Goal: Information Seeking & Learning: Check status

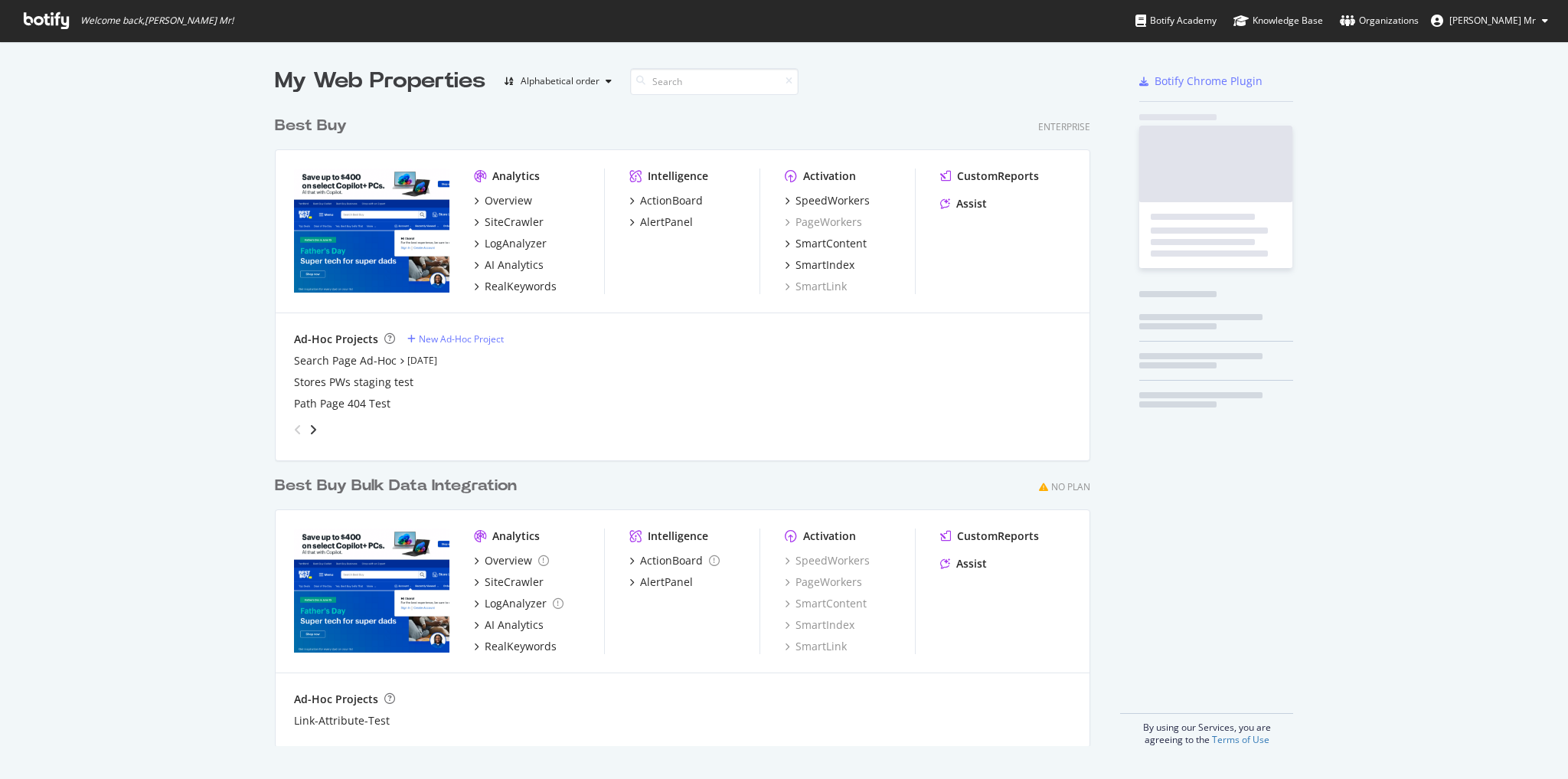
scroll to position [769, 1549]
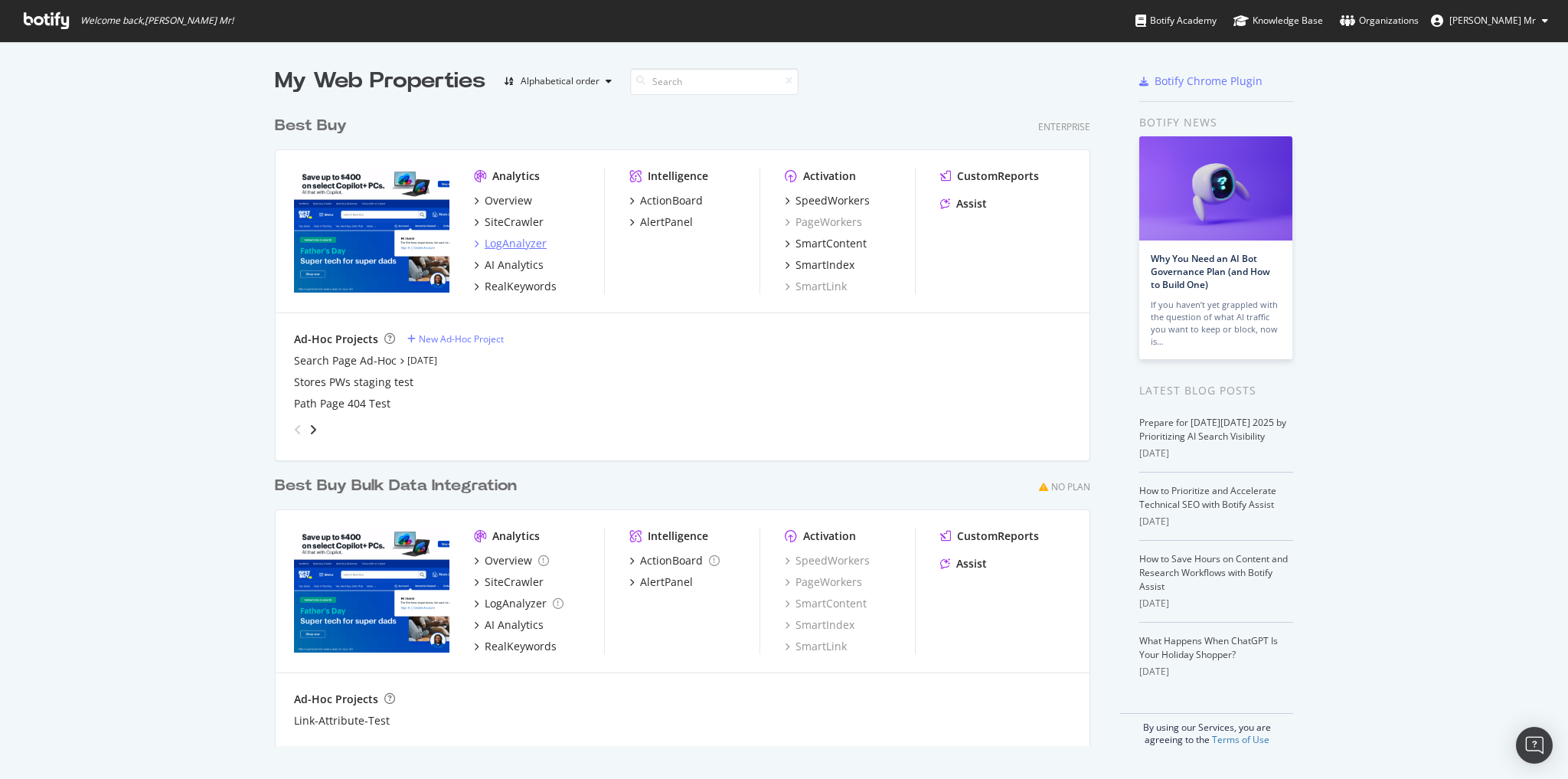
click at [517, 242] on div "LogAnalyzer" at bounding box center [515, 244] width 62 height 15
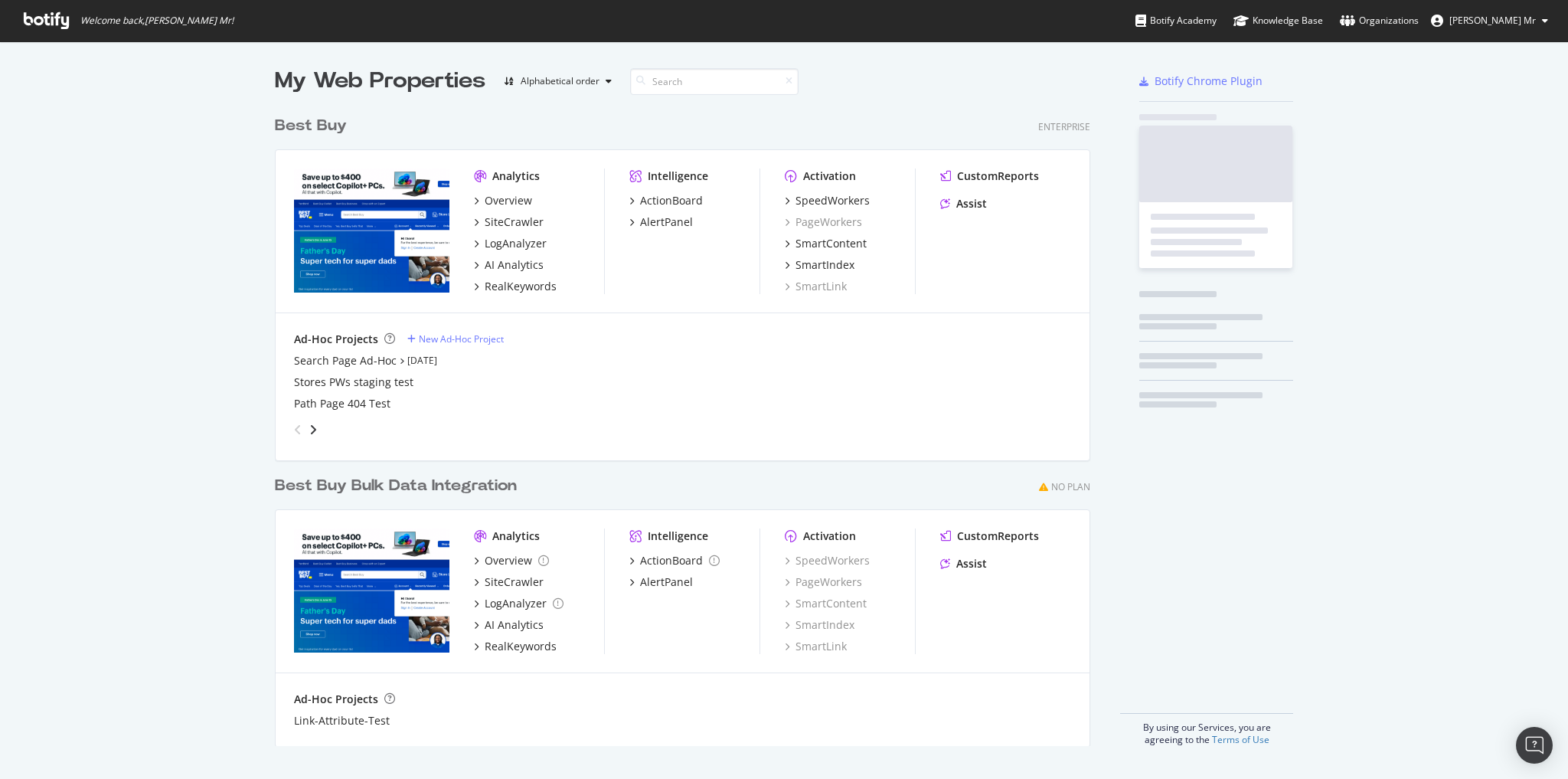
scroll to position [769, 1549]
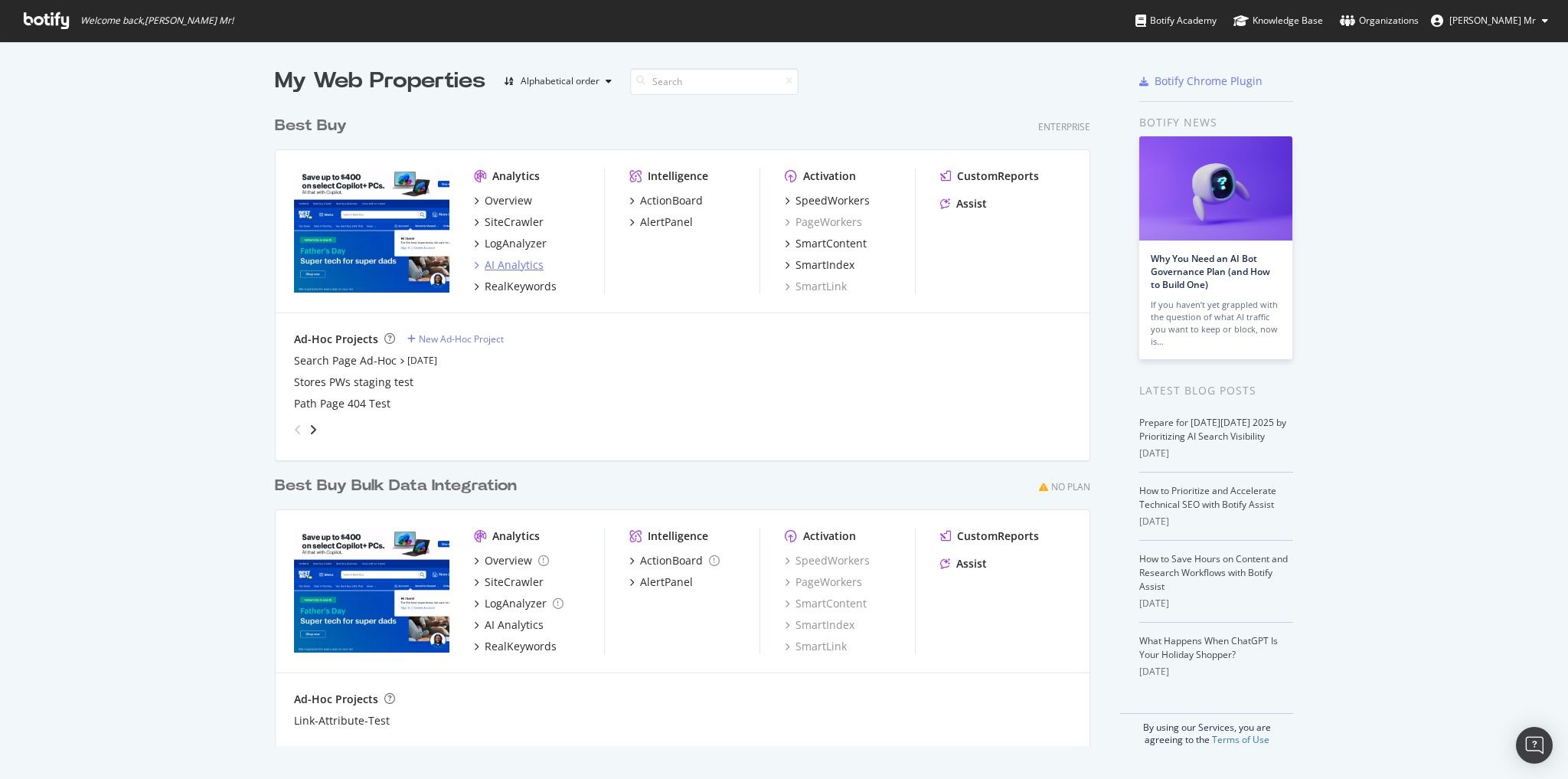
click at [520, 264] on div "AI Analytics" at bounding box center [514, 264] width 59 height 15
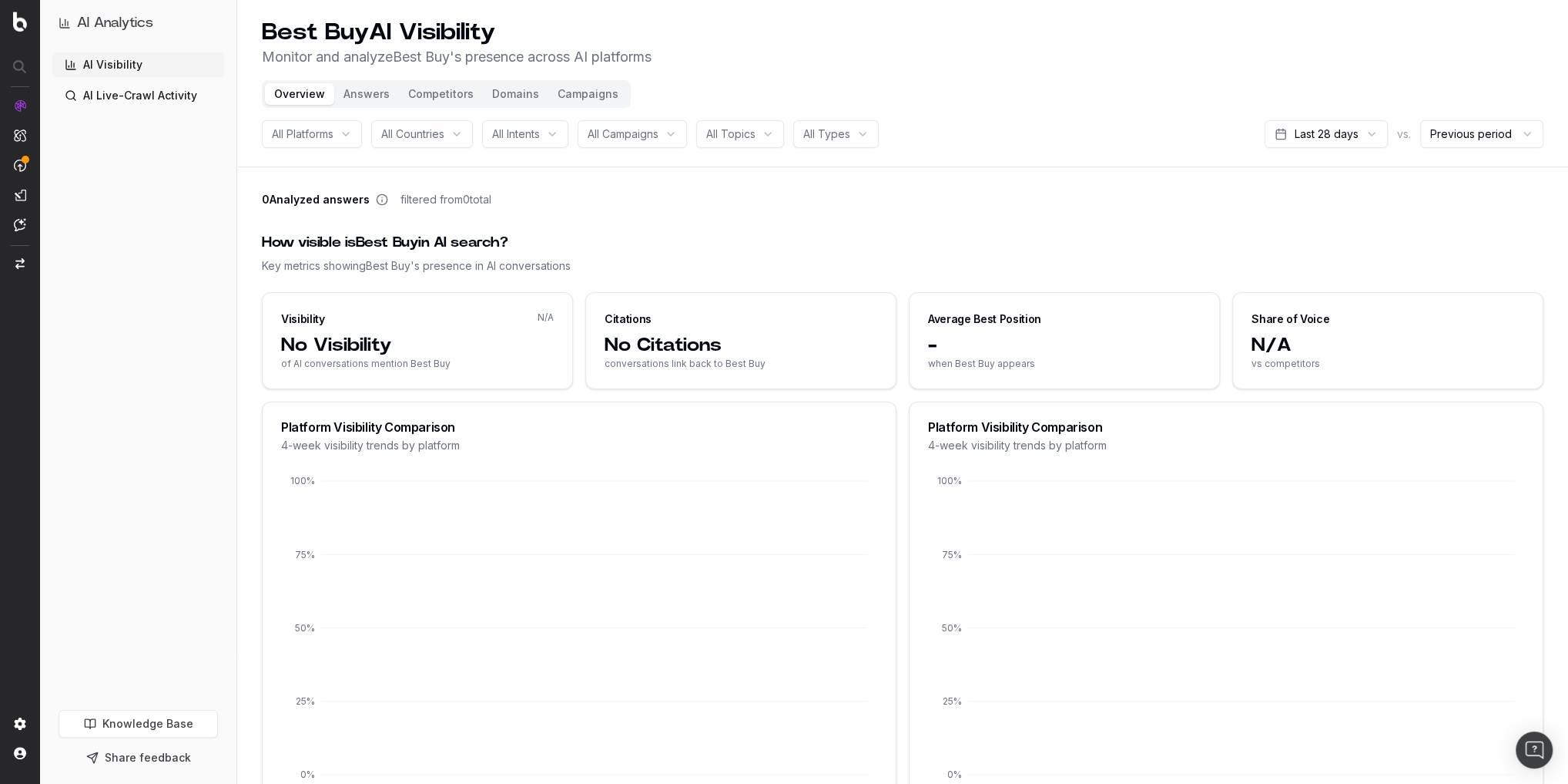
click at [379, 95] on button "Answers" at bounding box center [366, 94] width 64 height 22
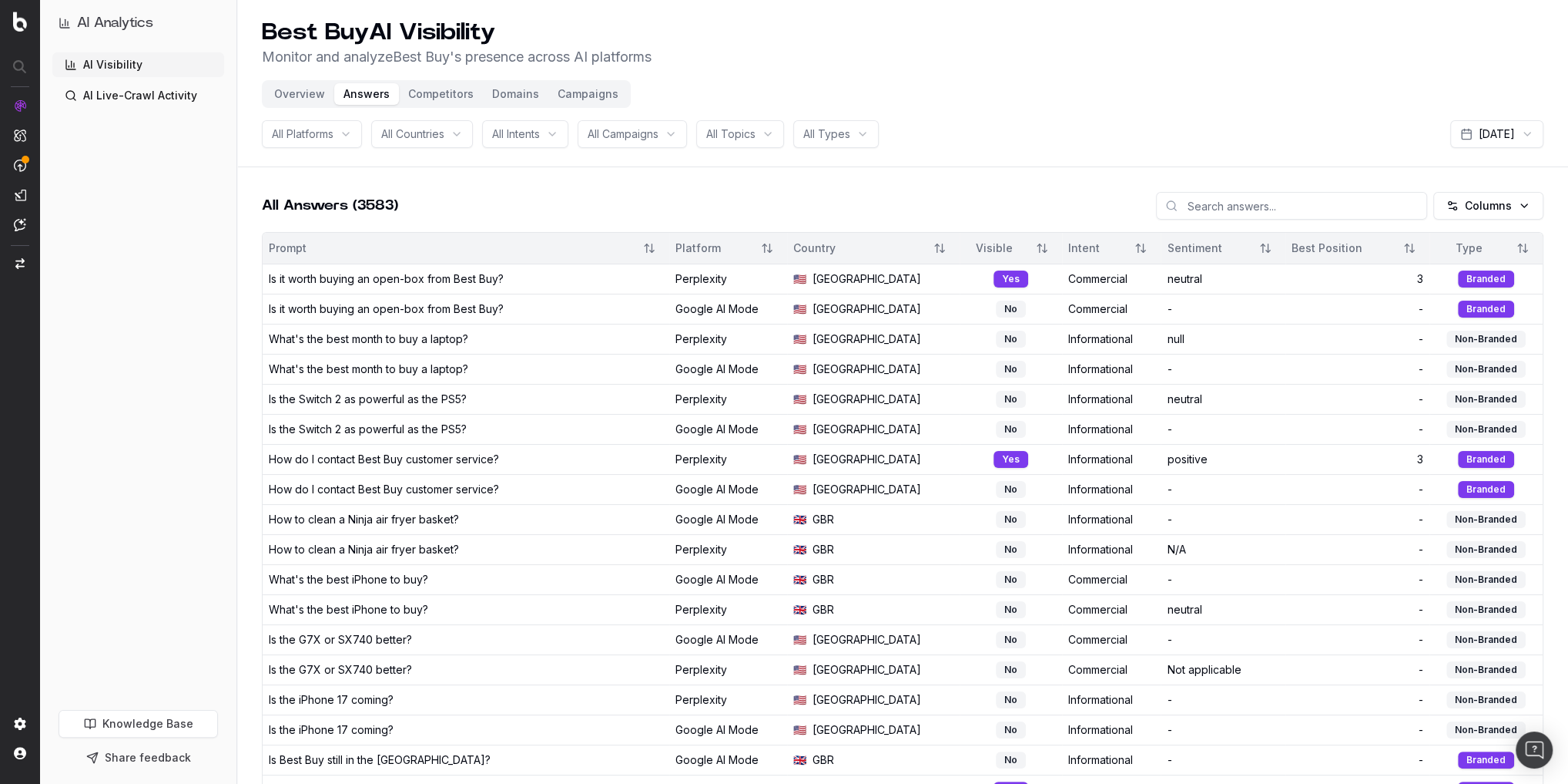
click at [151, 98] on link "AI Live-Crawl Activity" at bounding box center [138, 95] width 171 height 24
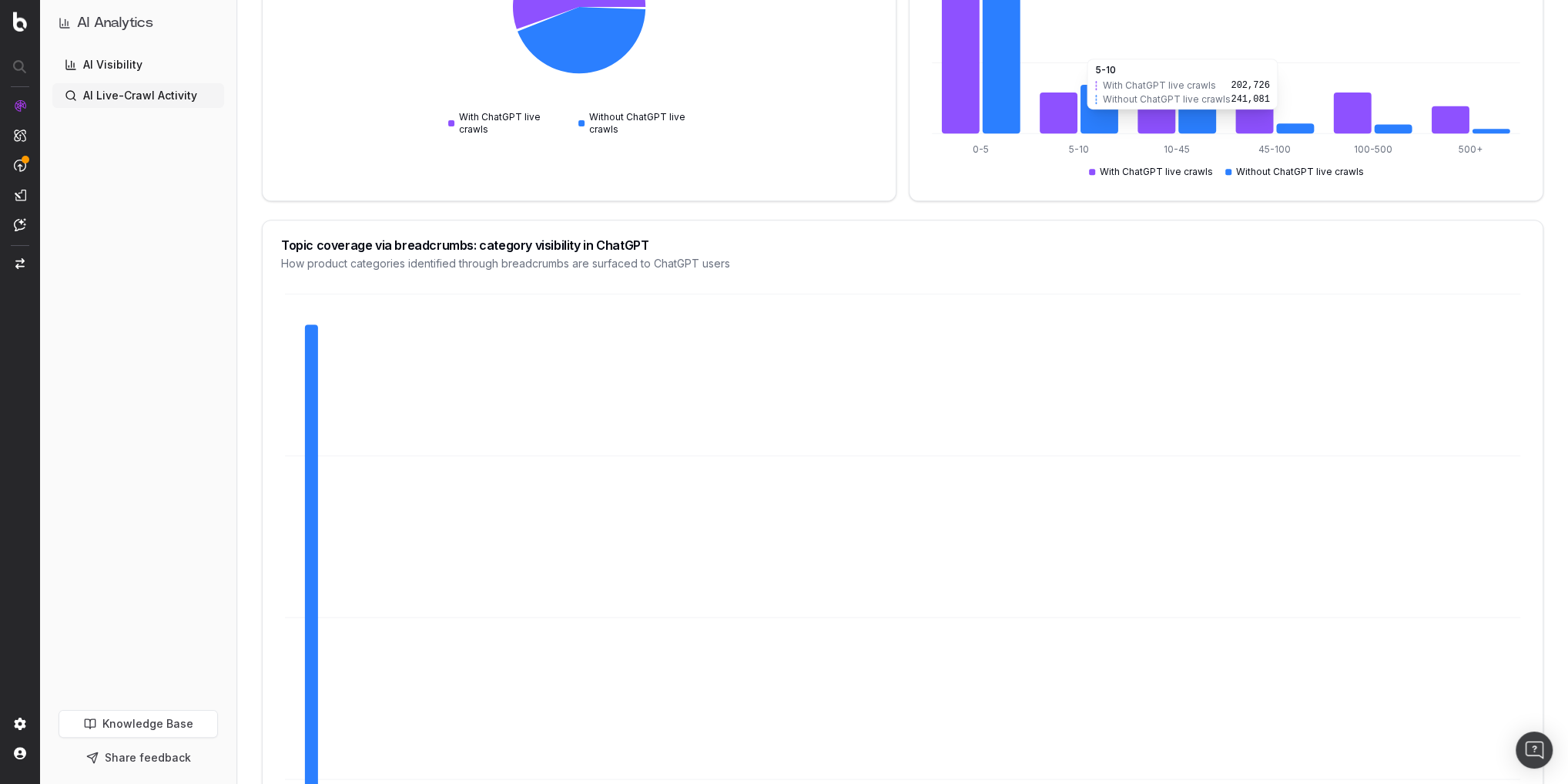
scroll to position [858, 0]
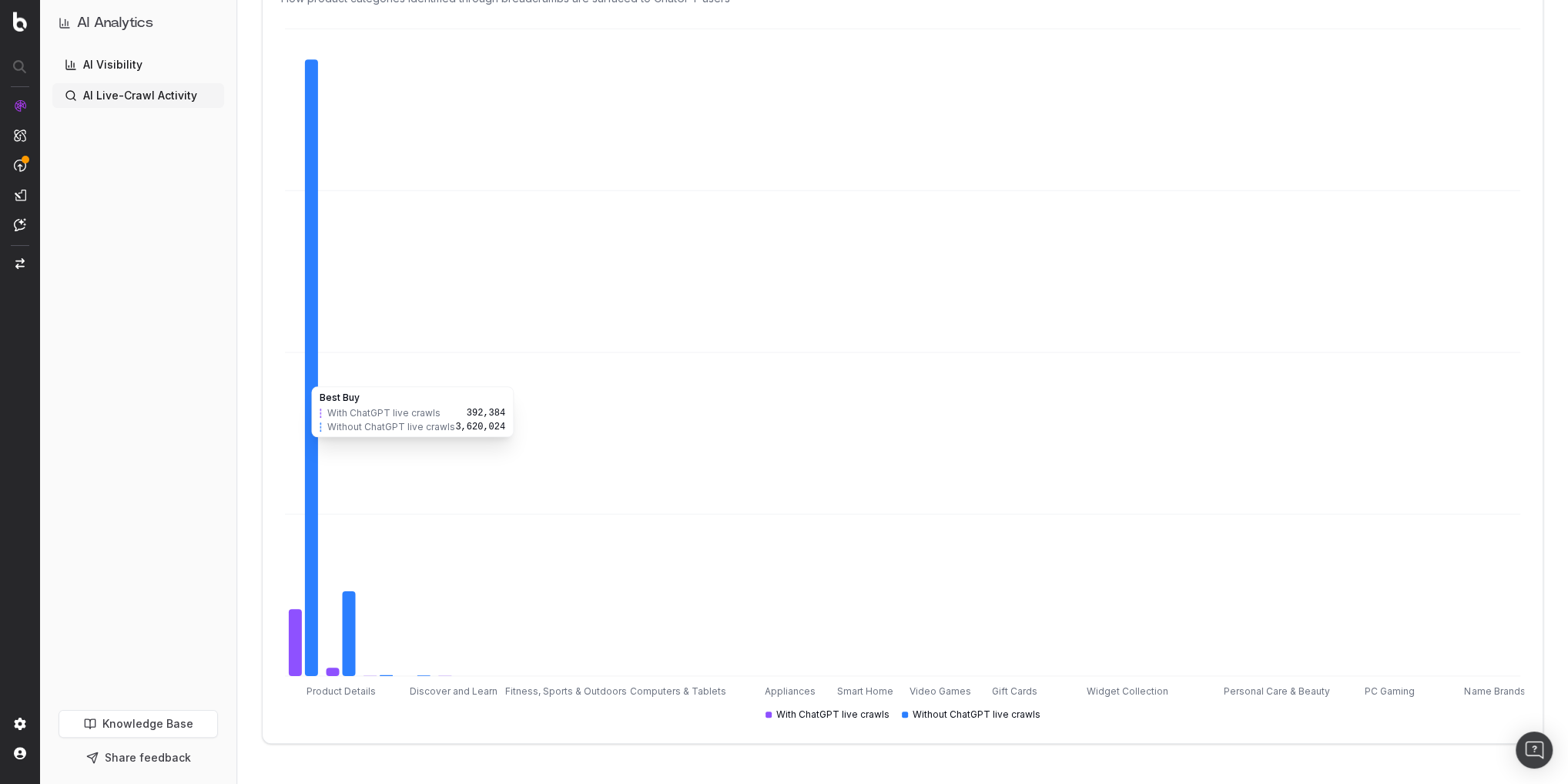
click at [290, 621] on icon at bounding box center [295, 643] width 13 height 67
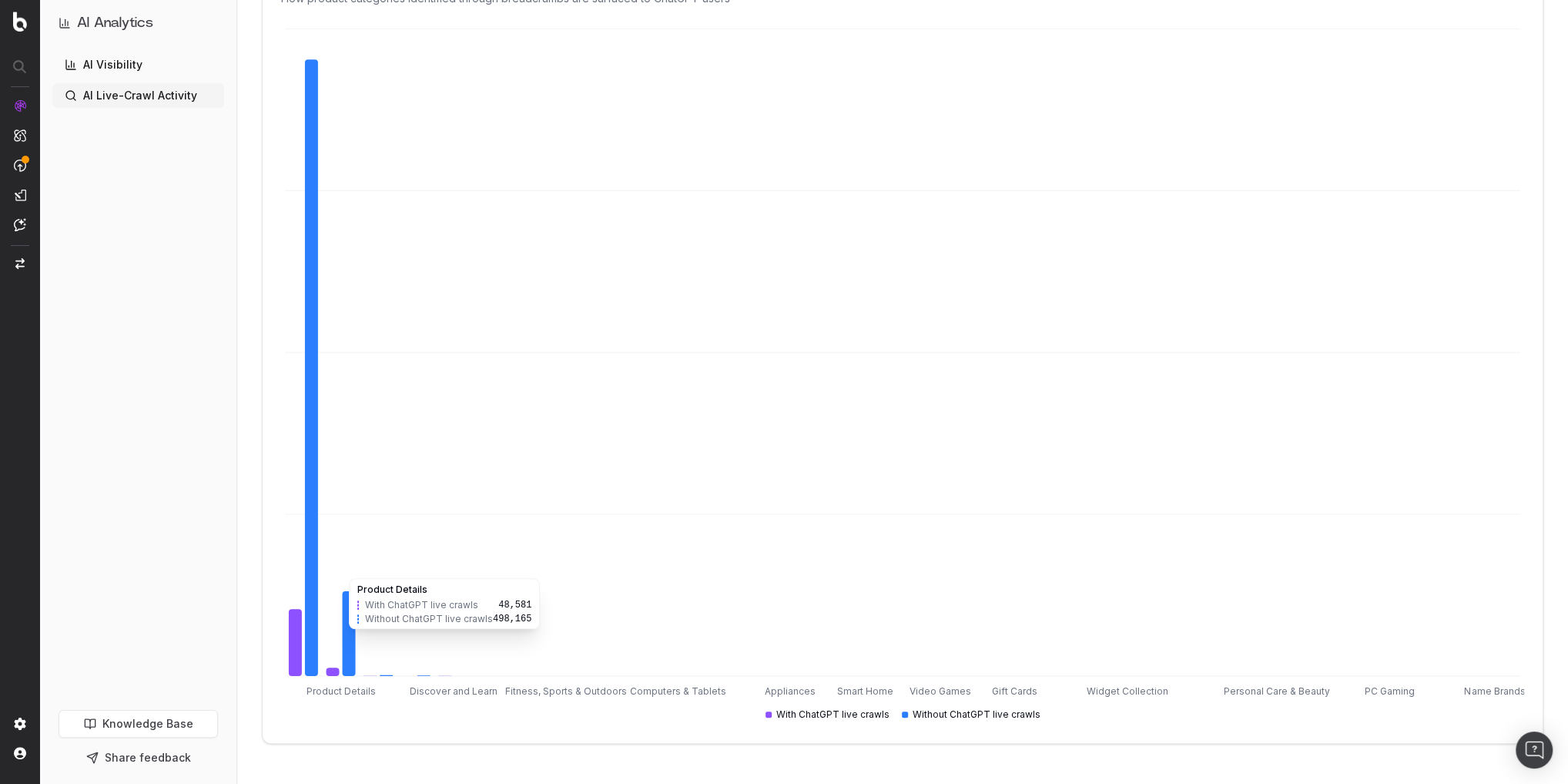
click at [352, 633] on icon at bounding box center [349, 633] width 13 height 85
click at [360, 626] on icon "Product Details Discover and Learn Fitness, Sports & Outdoors Computers & Table…" at bounding box center [902, 374] width 1244 height 699
click at [428, 670] on icon "Product Details Discover and Learn Fitness, Sports & Outdoors Computers & Table…" at bounding box center [902, 374] width 1244 height 699
click at [430, 686] on tspan "Discover and Learn" at bounding box center [453, 692] width 88 height 12
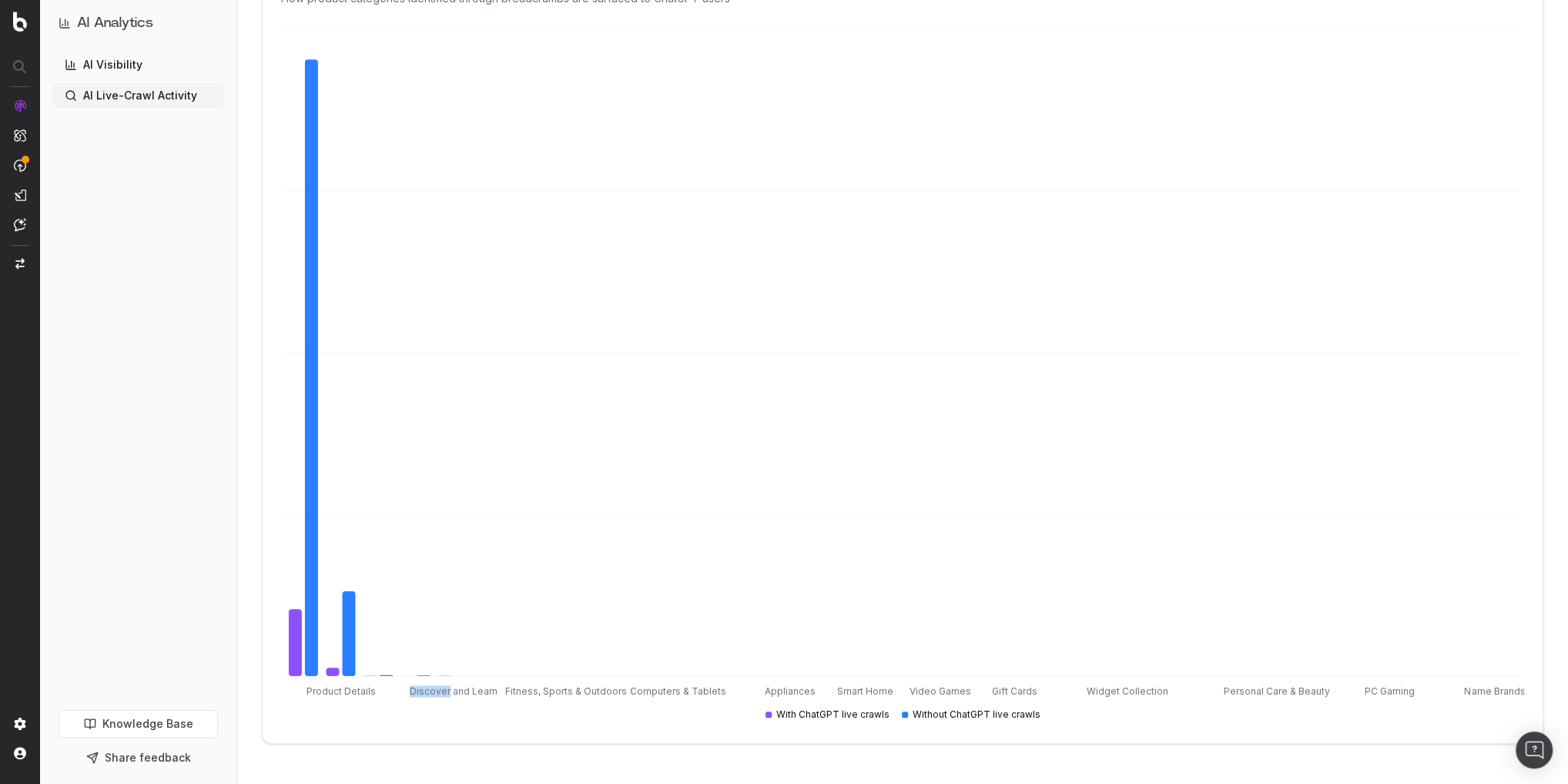
click at [432, 686] on tspan "Discover and Learn" at bounding box center [453, 692] width 88 height 12
drag, startPoint x: 432, startPoint y: 686, endPoint x: 406, endPoint y: 674, distance: 28.6
click at [430, 686] on tspan "Discover and Learn" at bounding box center [453, 692] width 88 height 12
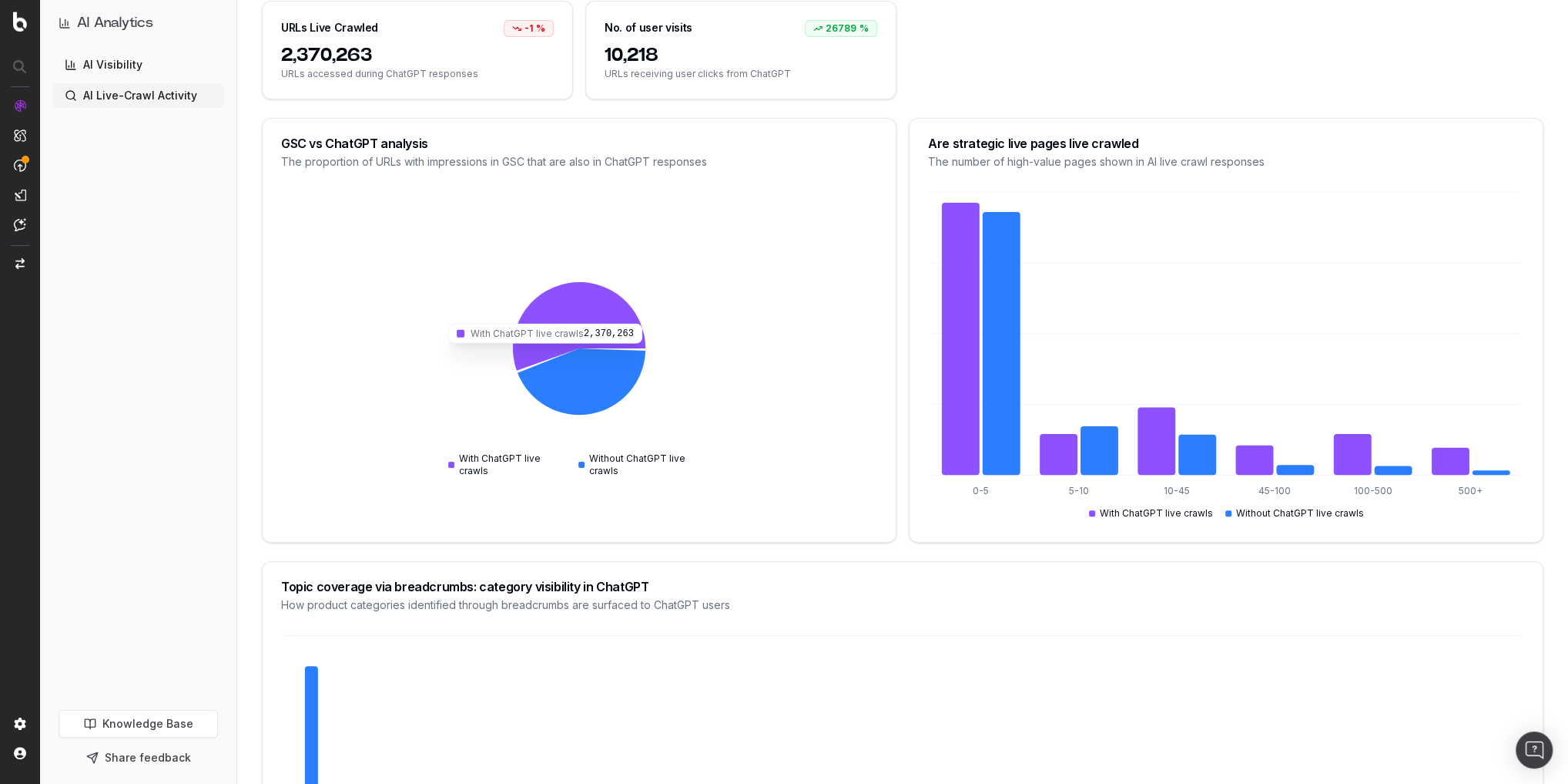
scroll to position [241, 0]
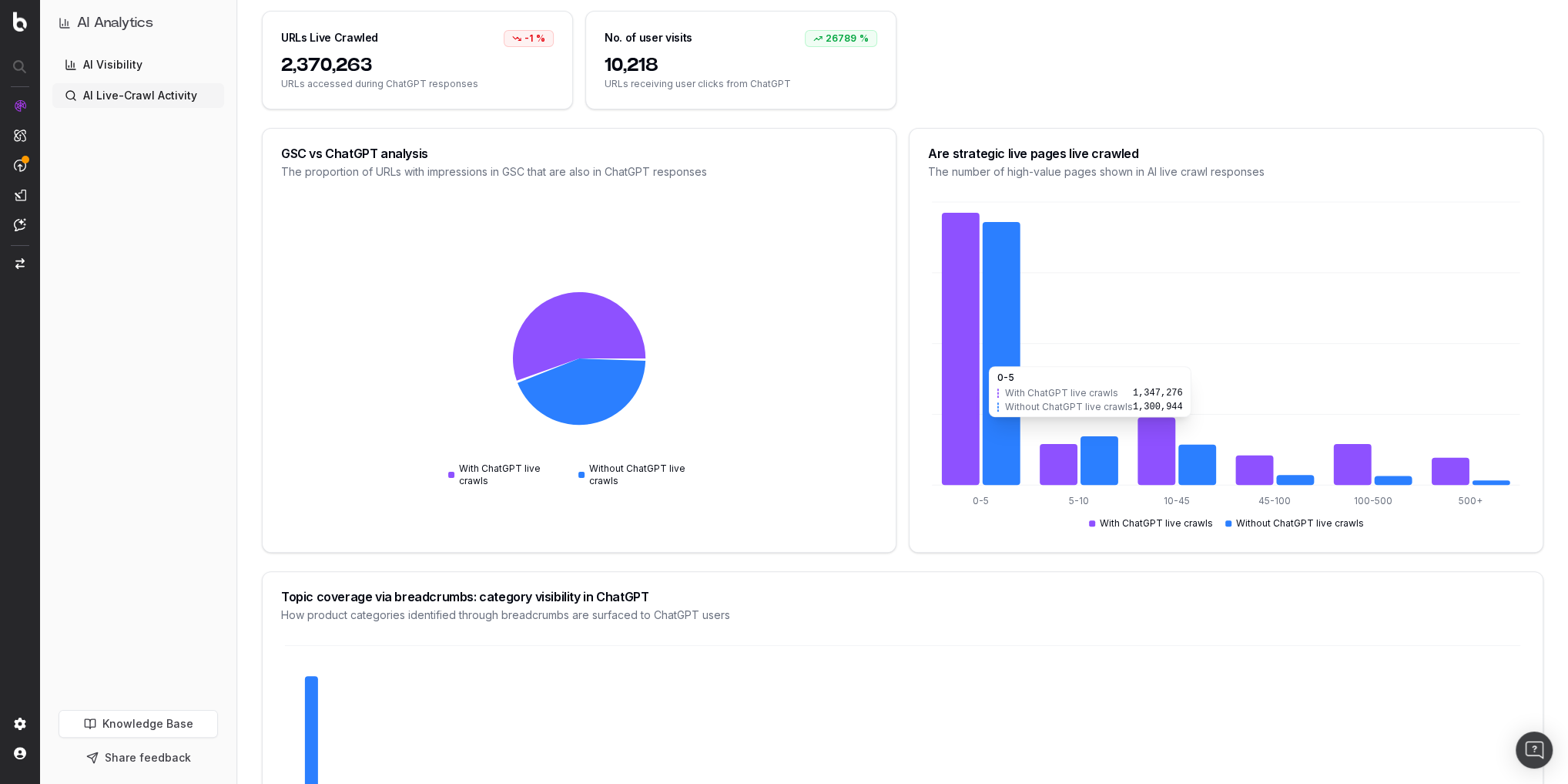
click at [1002, 356] on icon at bounding box center [1001, 353] width 38 height 263
drag, startPoint x: 1002, startPoint y: 356, endPoint x: 988, endPoint y: 357, distance: 14.0
click at [1000, 356] on icon at bounding box center [1001, 353] width 38 height 263
click at [966, 364] on icon at bounding box center [960, 349] width 38 height 273
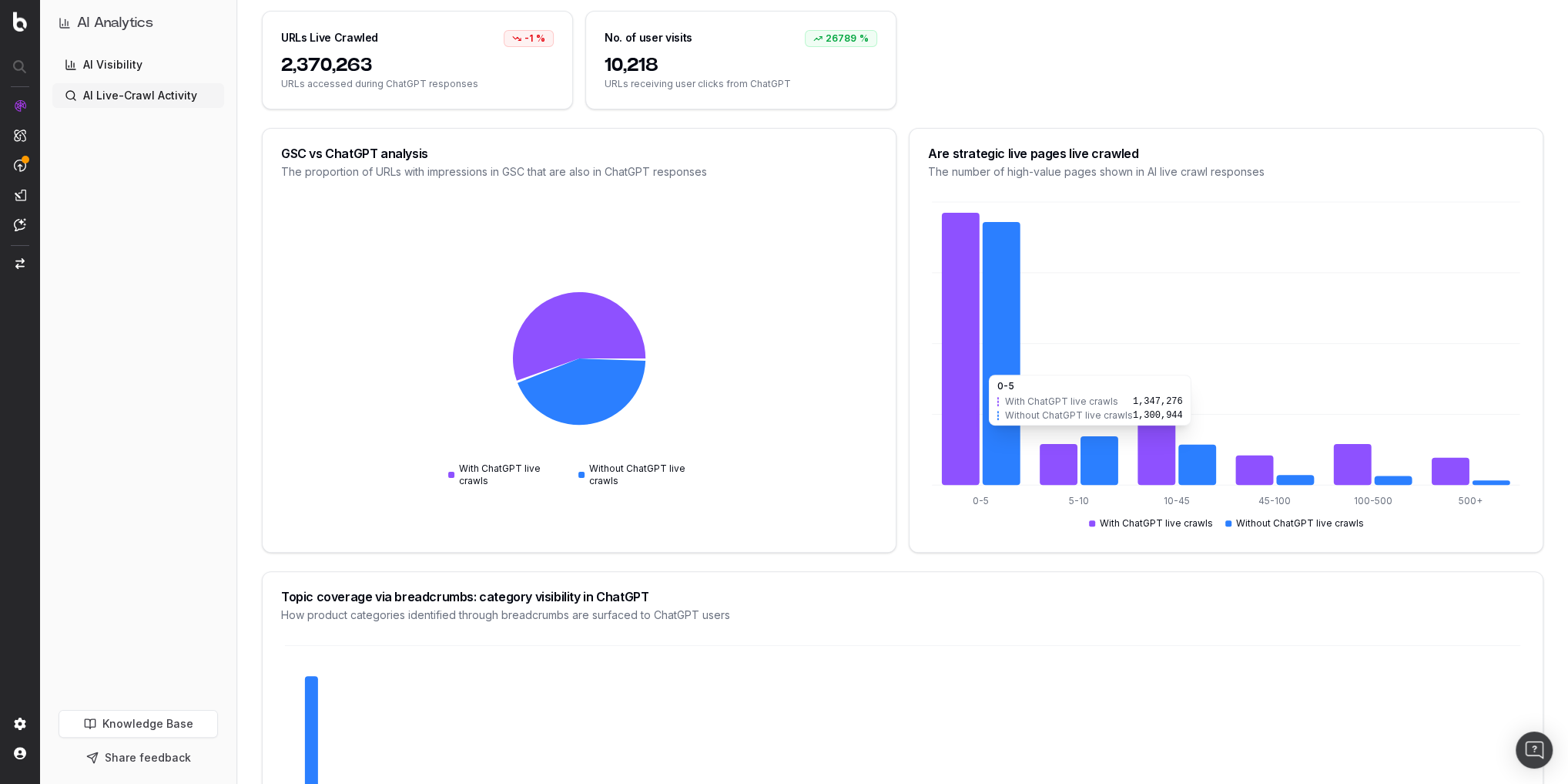
click at [966, 364] on icon at bounding box center [960, 349] width 38 height 273
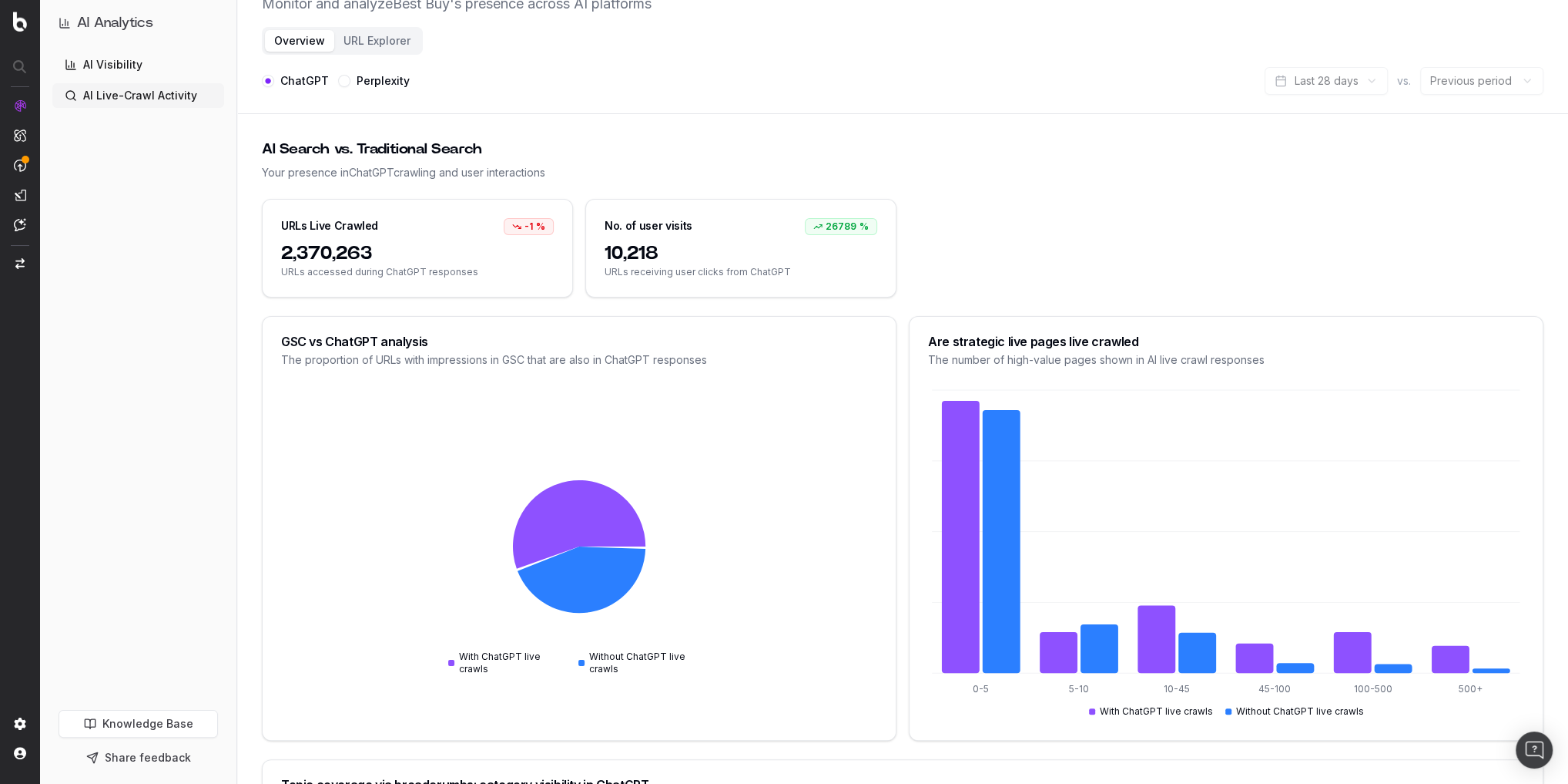
scroll to position [0, 0]
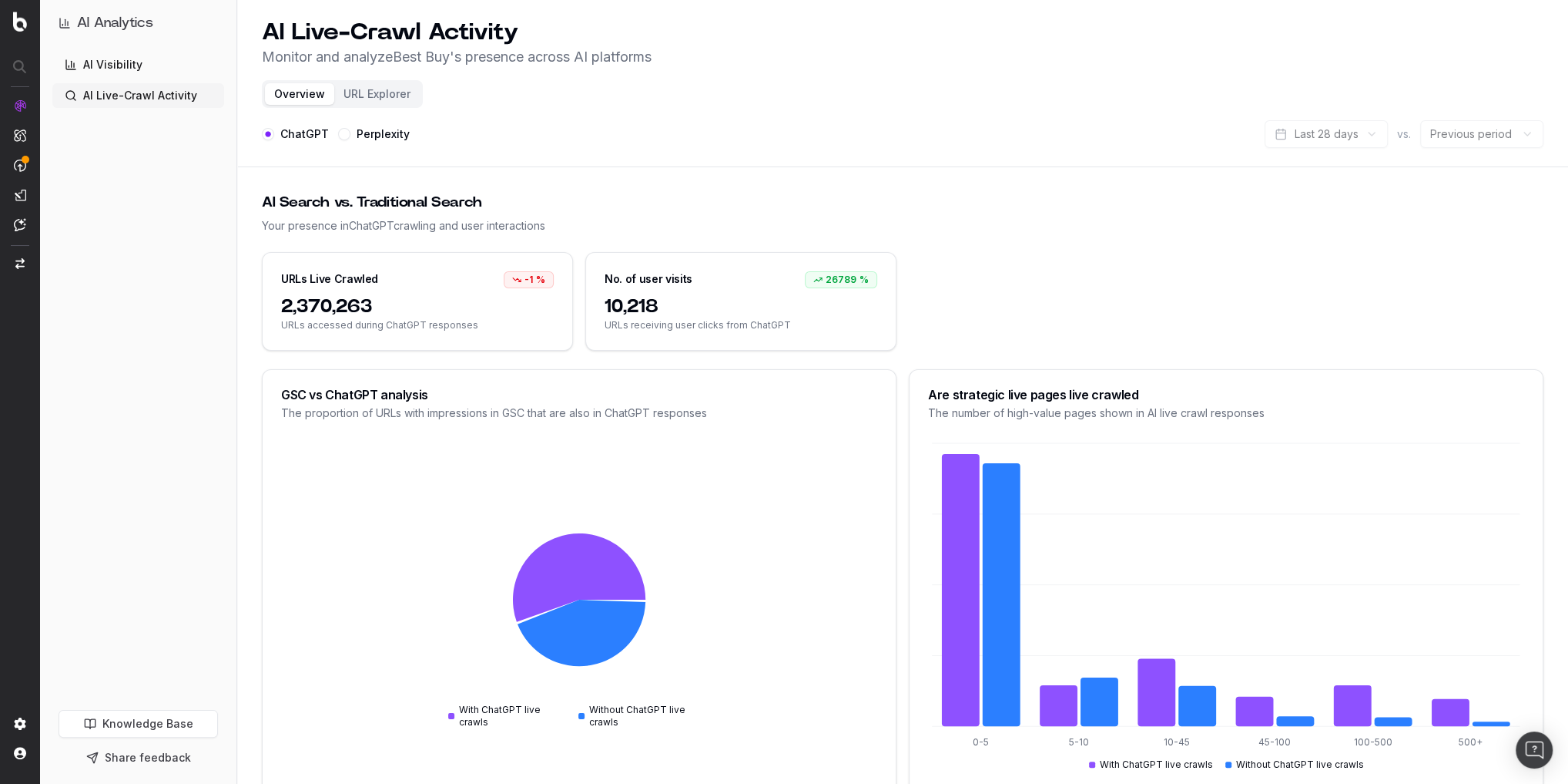
click at [347, 134] on button "Perplexity" at bounding box center [344, 134] width 13 height 13
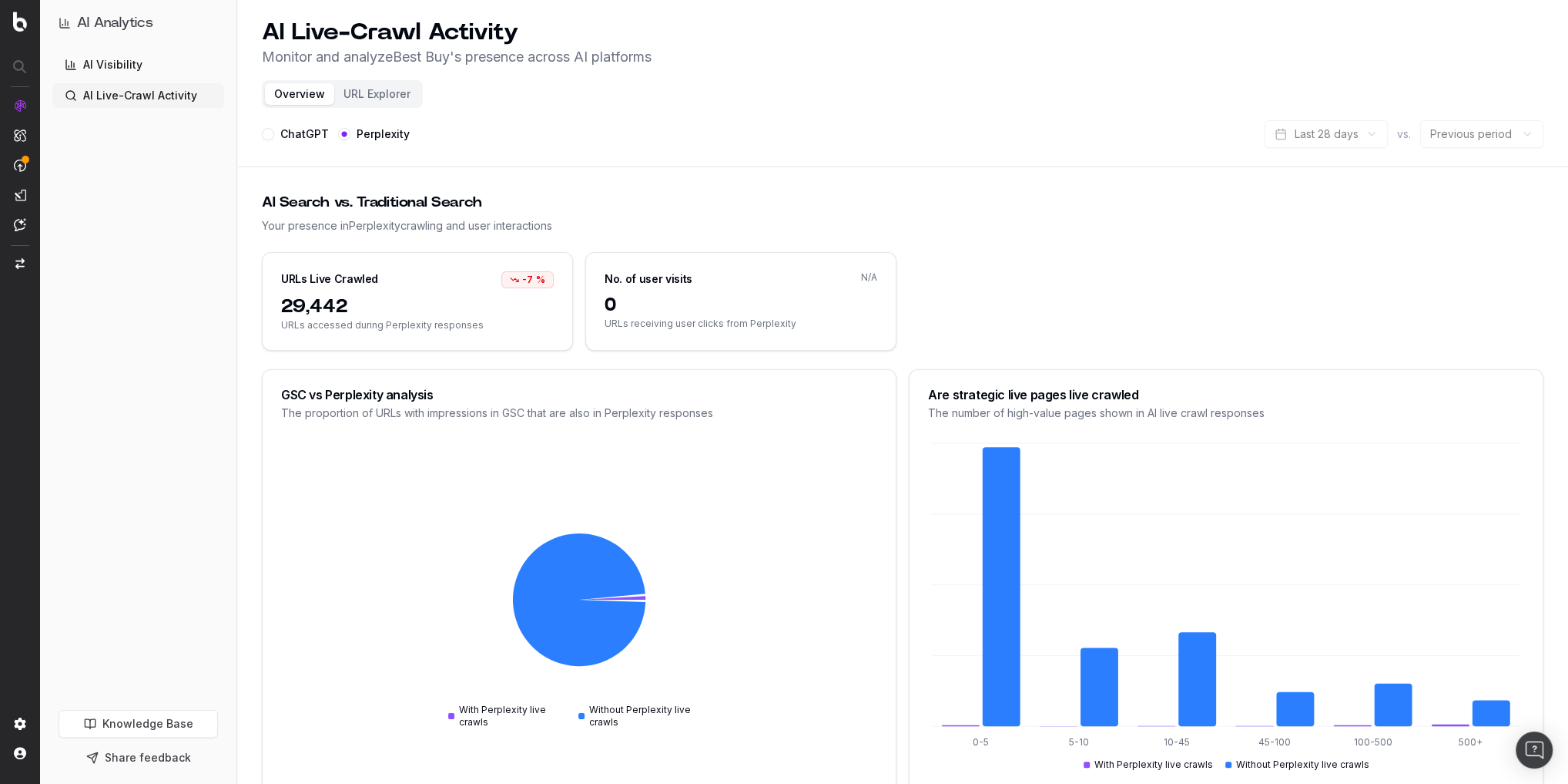
click at [131, 68] on link "AI Visibility" at bounding box center [138, 64] width 171 height 24
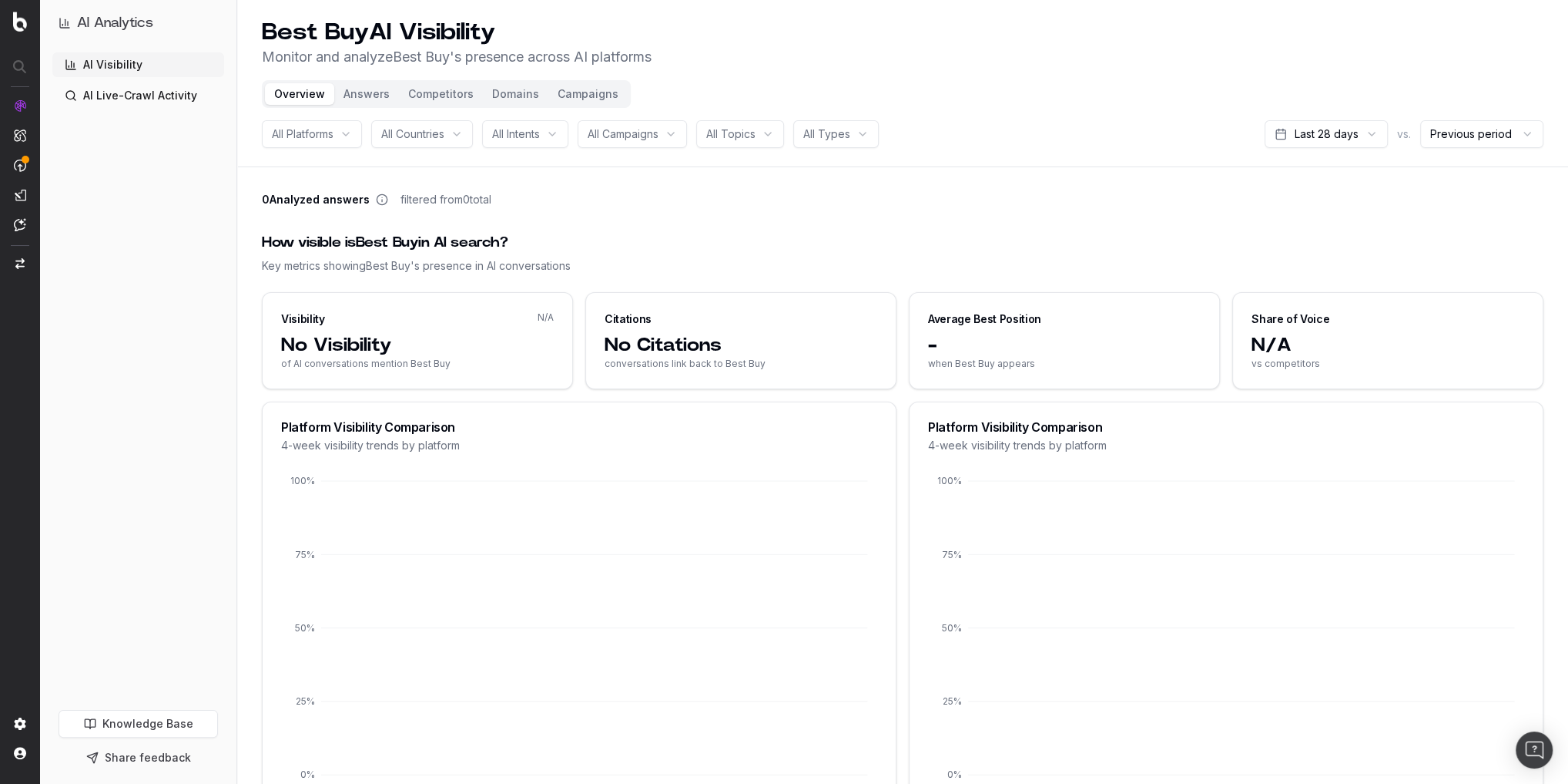
click at [546, 142] on div "All Intents" at bounding box center [525, 134] width 86 height 28
click at [496, 274] on div "Transactional" at bounding box center [539, 269] width 192 height 24
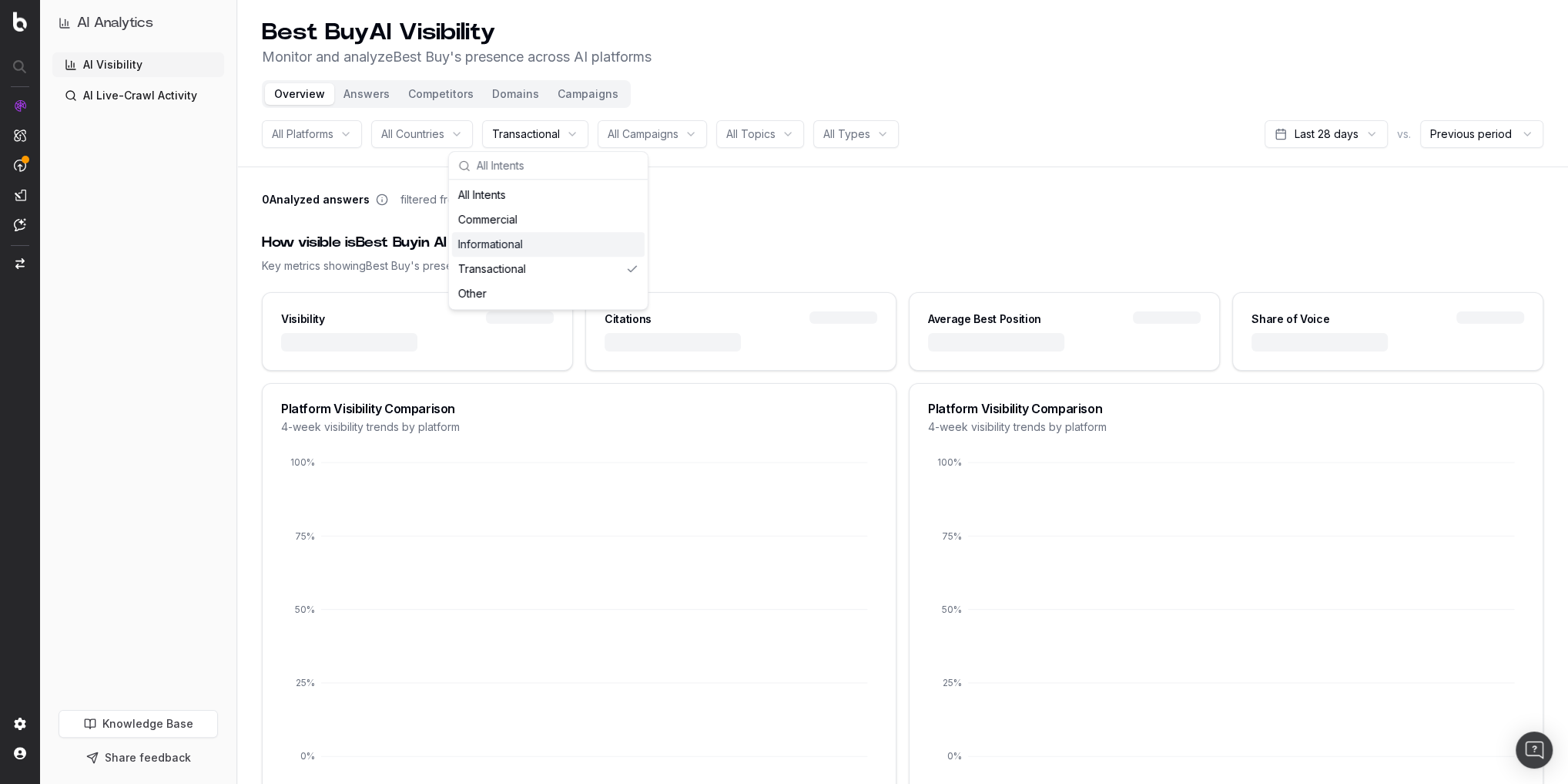
click at [1078, 73] on header "Best Buy AI Visibility Monitor and analyze Best Buy 's presence across AI platf…" at bounding box center [903, 84] width 1331 height 167
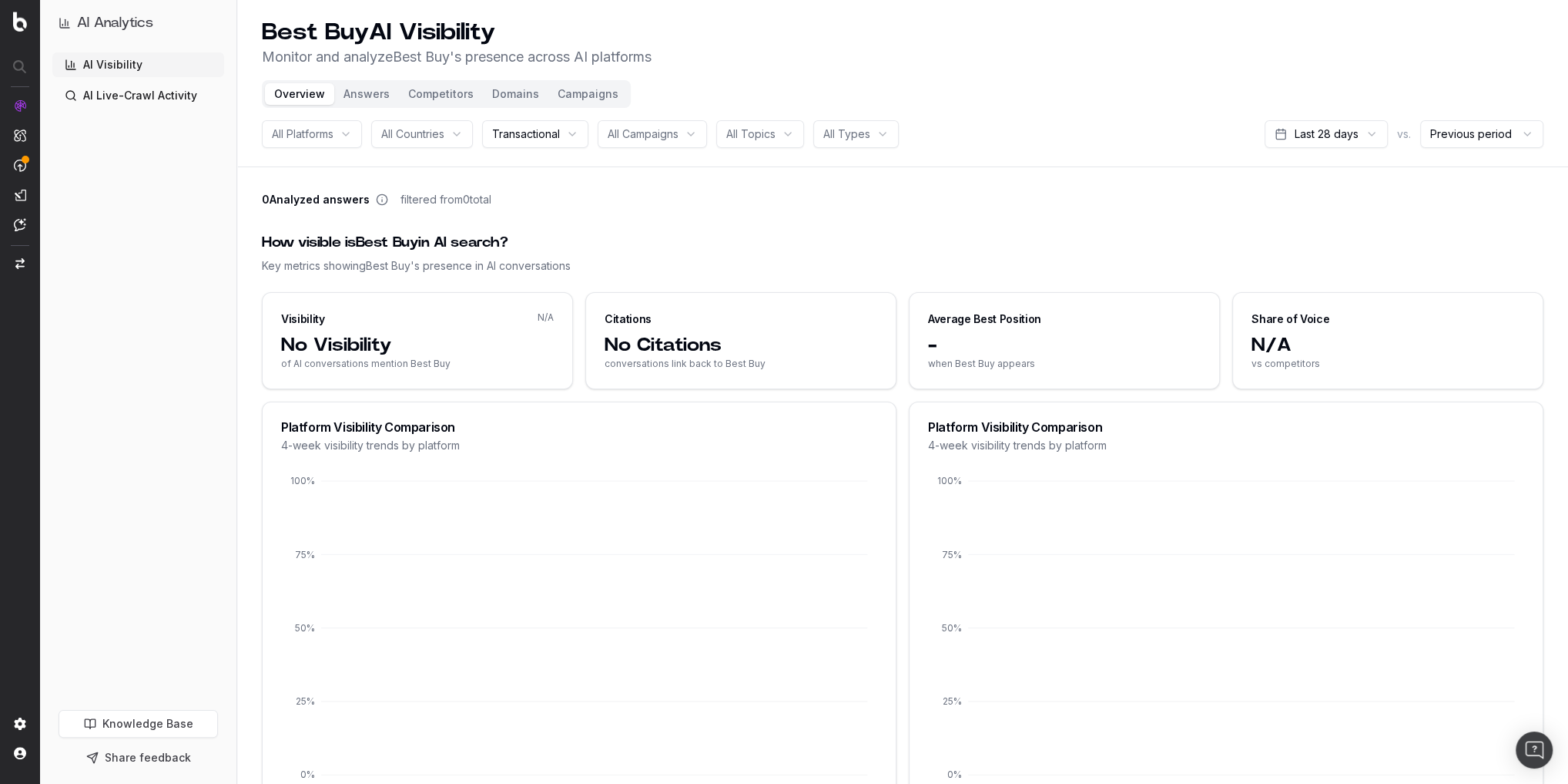
click at [1304, 139] on html "AI Analytics AI Visibility AI Live-Crawl Activity Knowledge Base Share feedback…" at bounding box center [784, 392] width 1568 height 784
click at [1019, 163] on html "AI Analytics AI Visibility AI Live-Crawl Activity Knowledge Base Share feedback…" at bounding box center [784, 392] width 1568 height 784
click at [452, 93] on button "Competitors" at bounding box center [441, 94] width 84 height 22
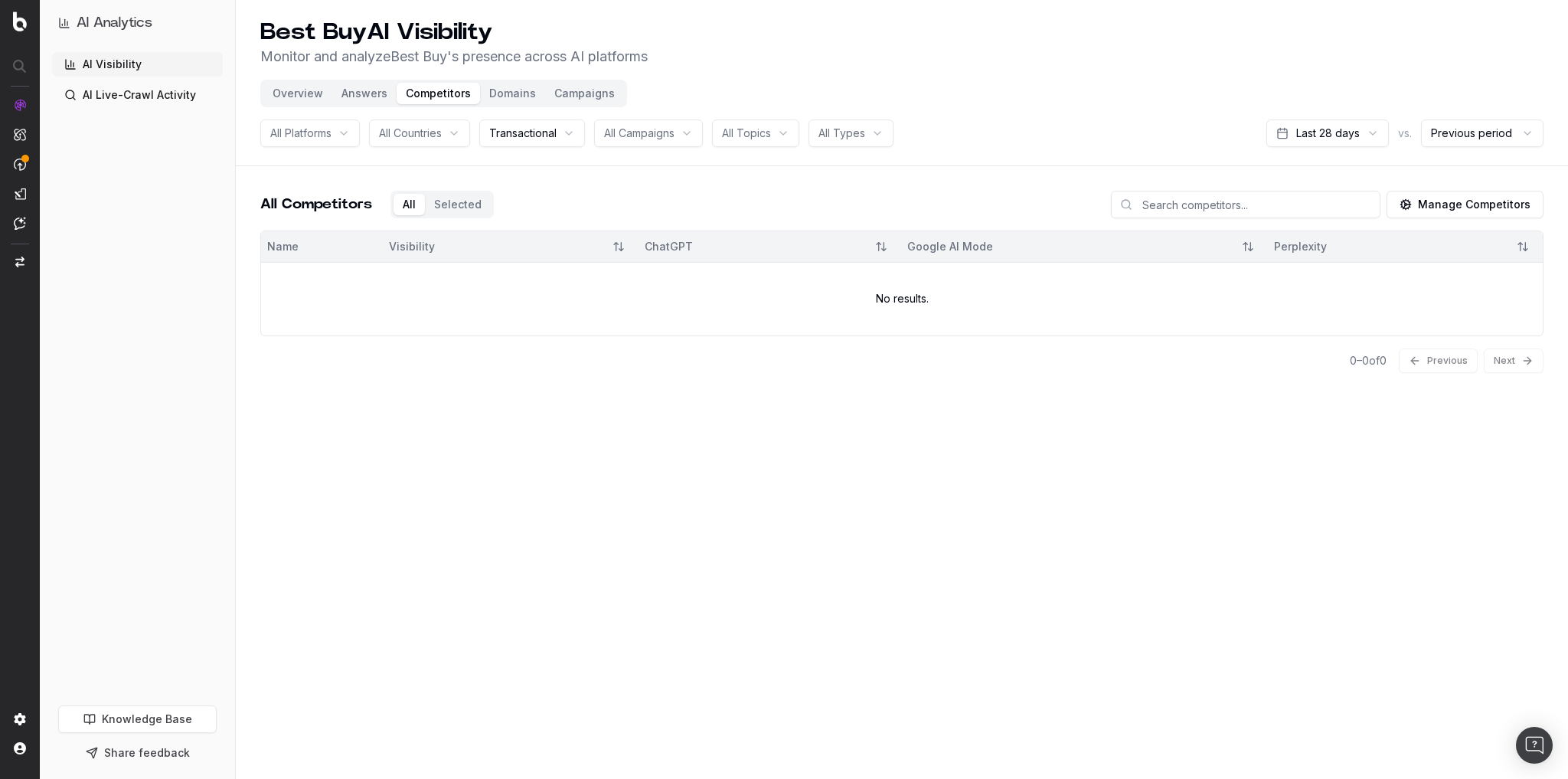
click at [493, 91] on button "Domains" at bounding box center [512, 93] width 65 height 22
click at [146, 100] on link "AI Live-Crawl Activity" at bounding box center [137, 94] width 170 height 24
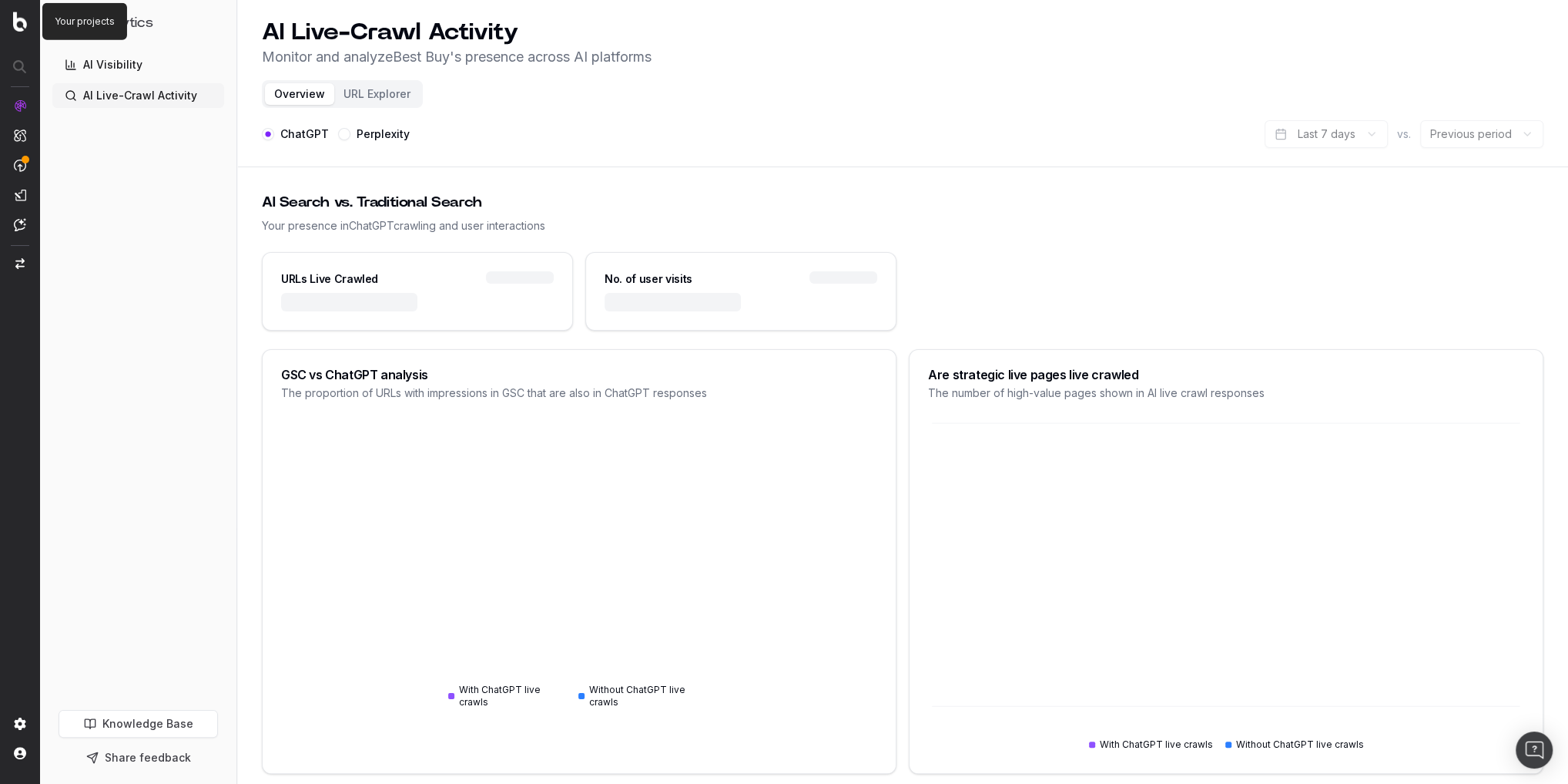
click at [21, 26] on img at bounding box center [20, 22] width 14 height 20
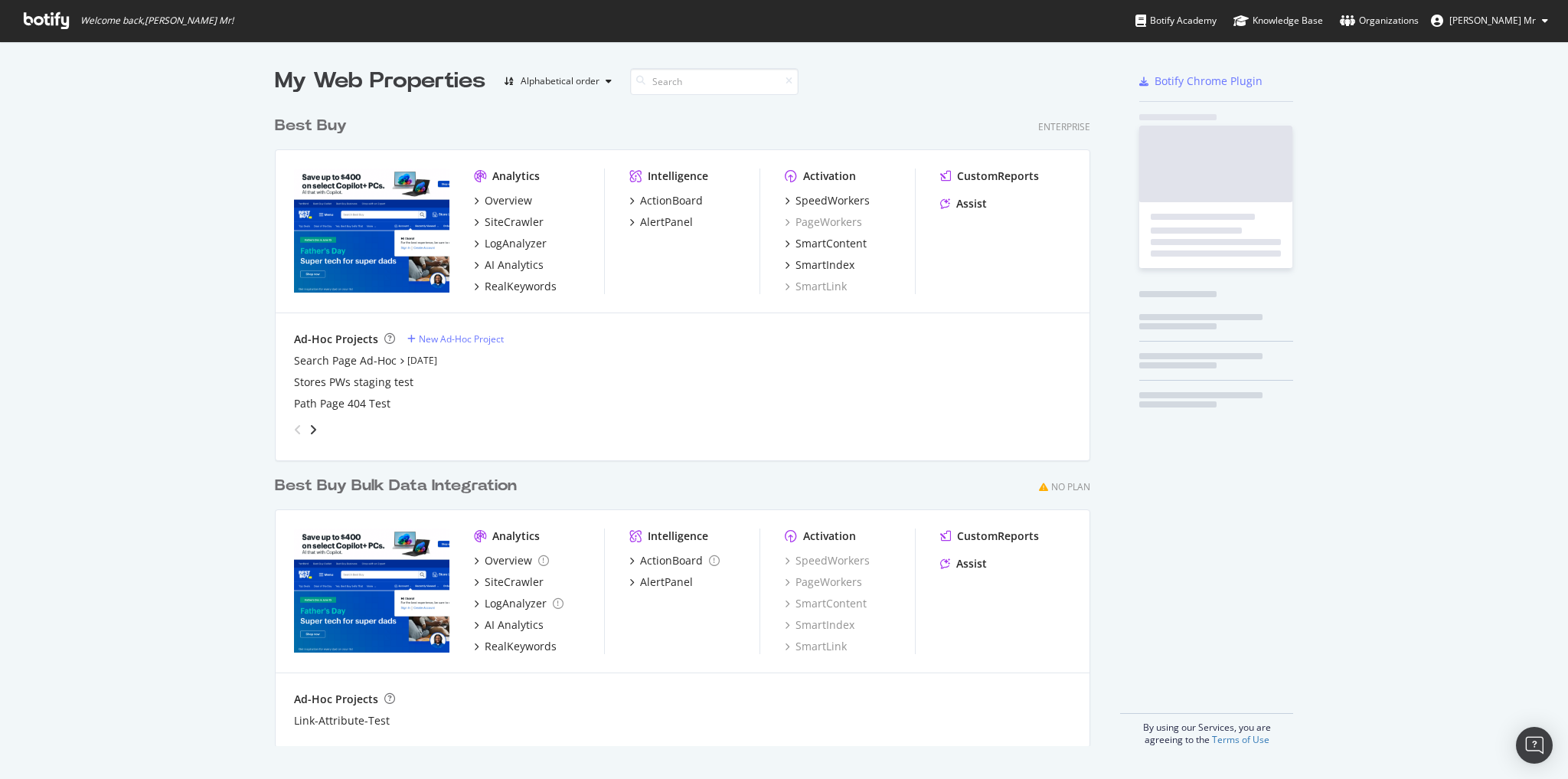
scroll to position [639, 818]
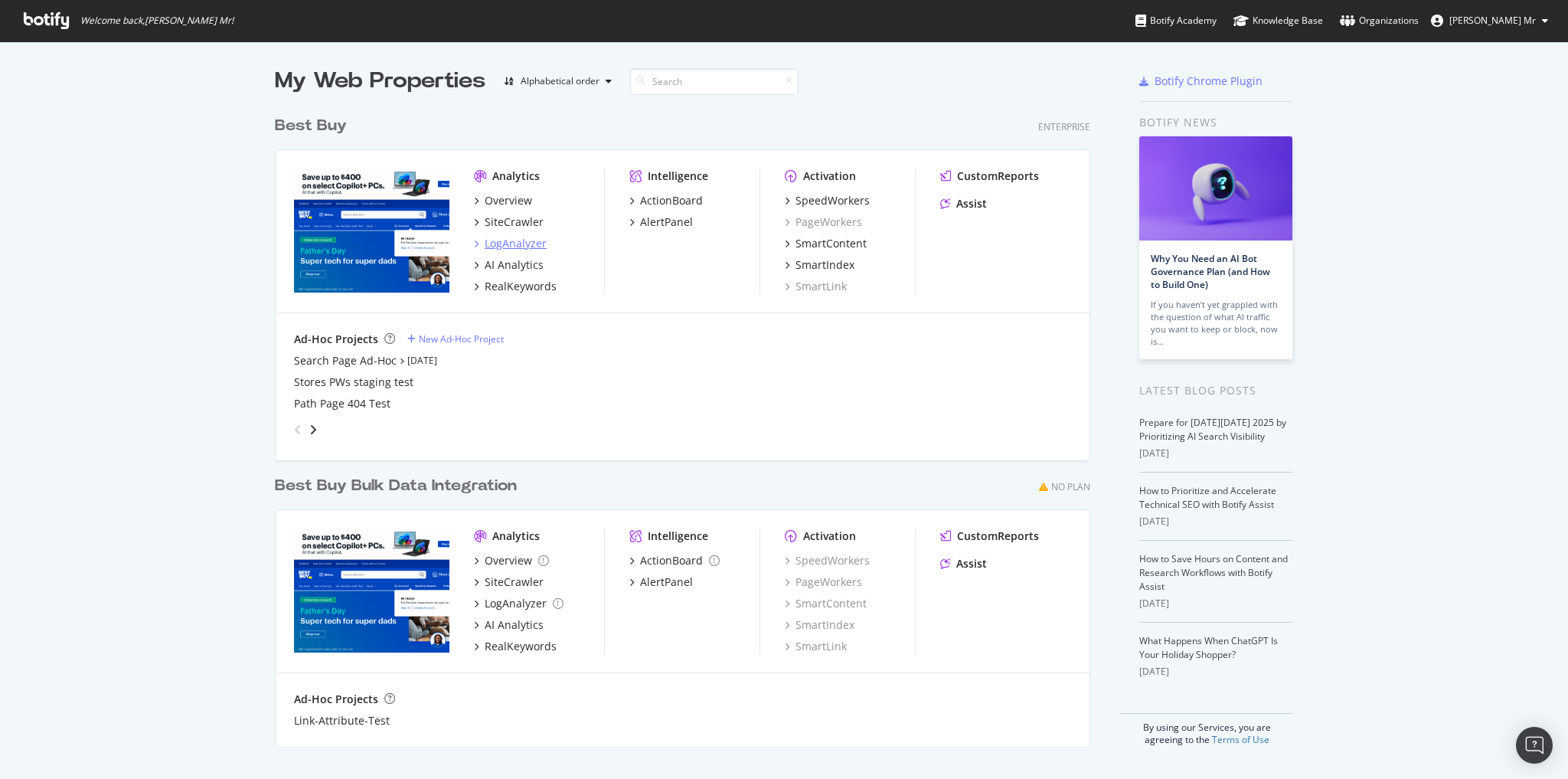
click at [498, 242] on div "LogAnalyzer" at bounding box center [515, 244] width 62 height 15
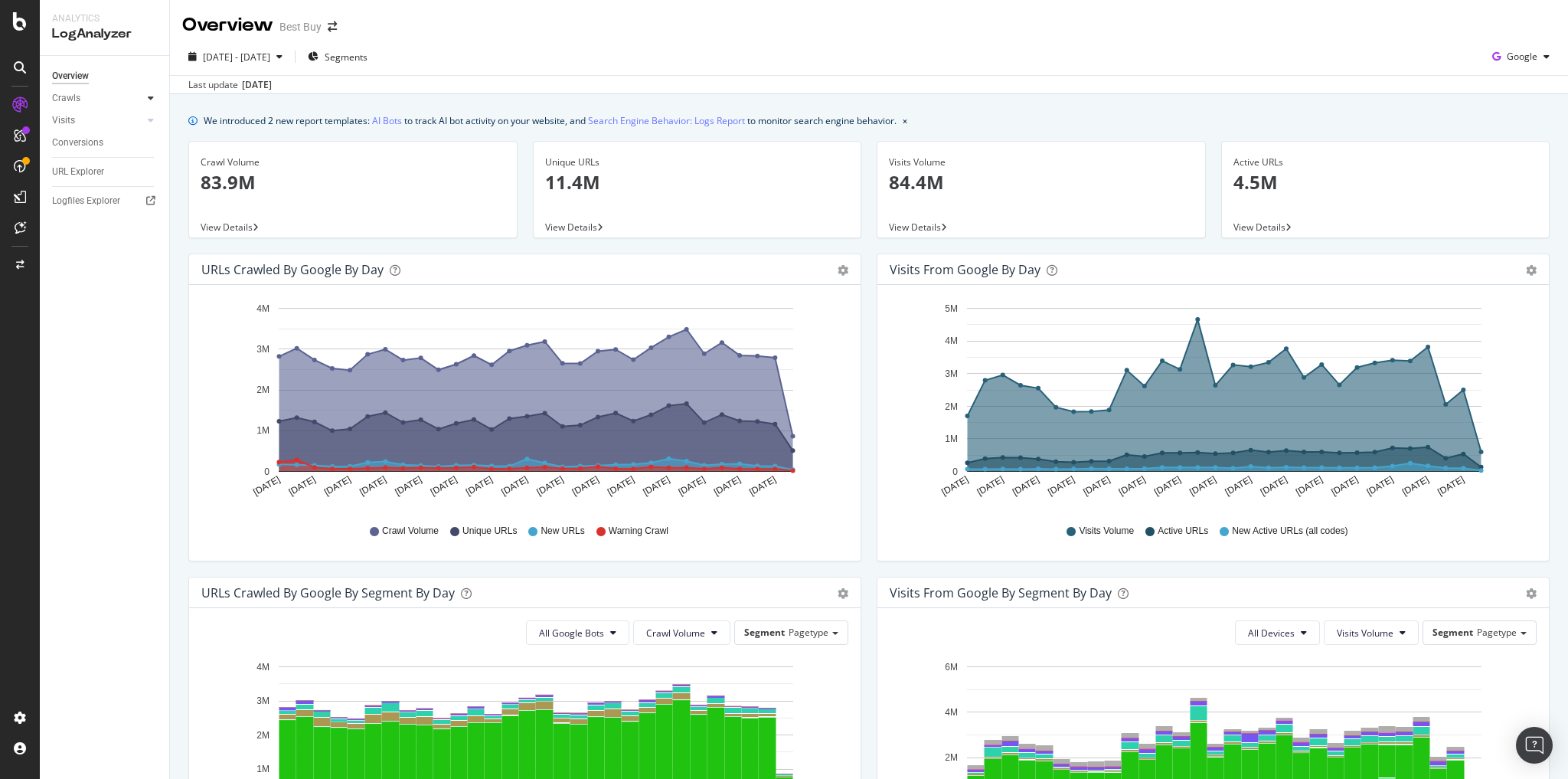
click at [145, 99] on div at bounding box center [150, 98] width 15 height 15
click at [96, 177] on div "HTTP Codes" at bounding box center [85, 180] width 52 height 16
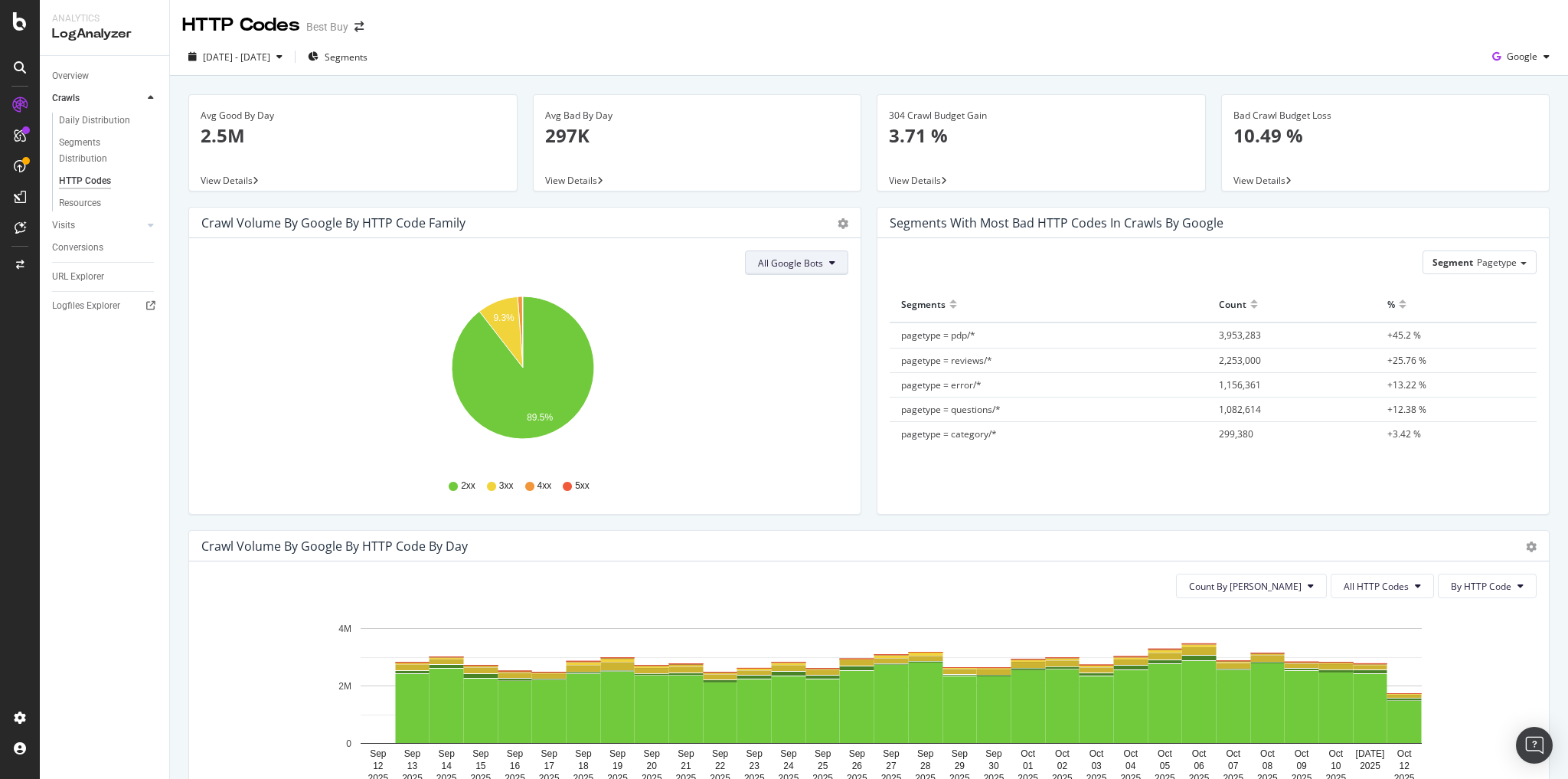
click at [820, 256] on button "All Google Bots" at bounding box center [796, 262] width 103 height 24
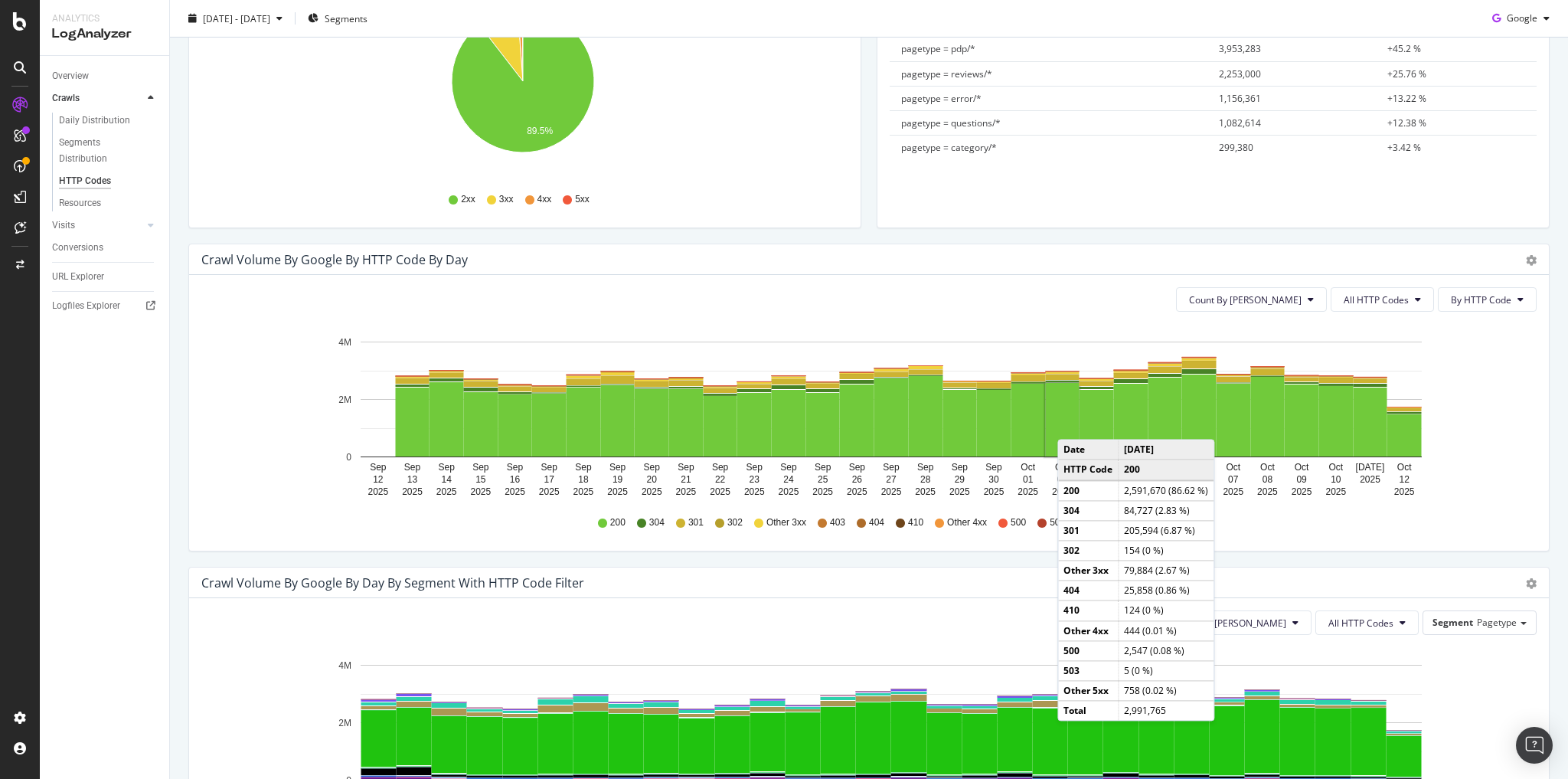
scroll to position [306, 0]
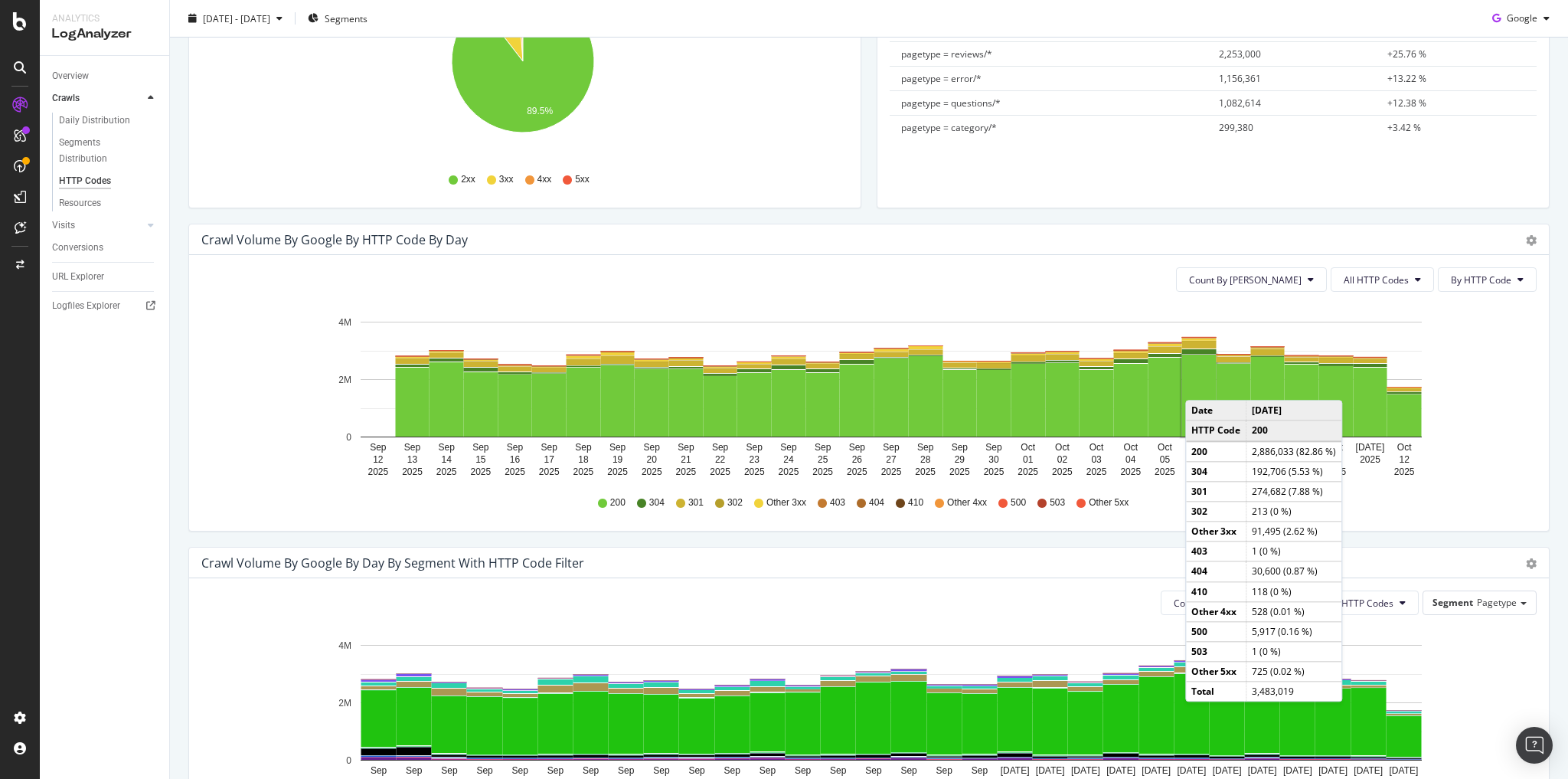
drag, startPoint x: 1287, startPoint y: 385, endPoint x: 1201, endPoint y: 383, distance: 86.0
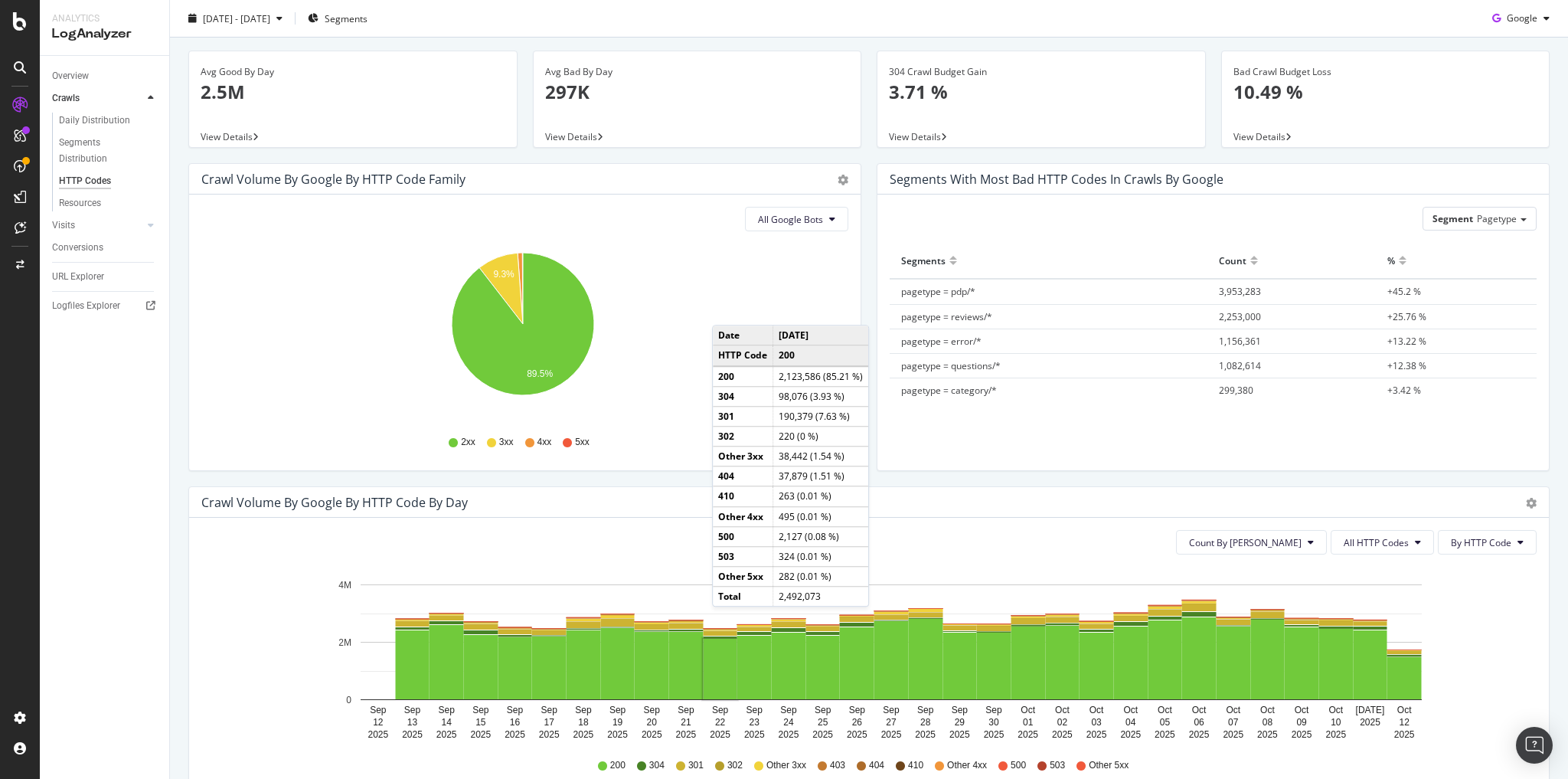
scroll to position [62, 0]
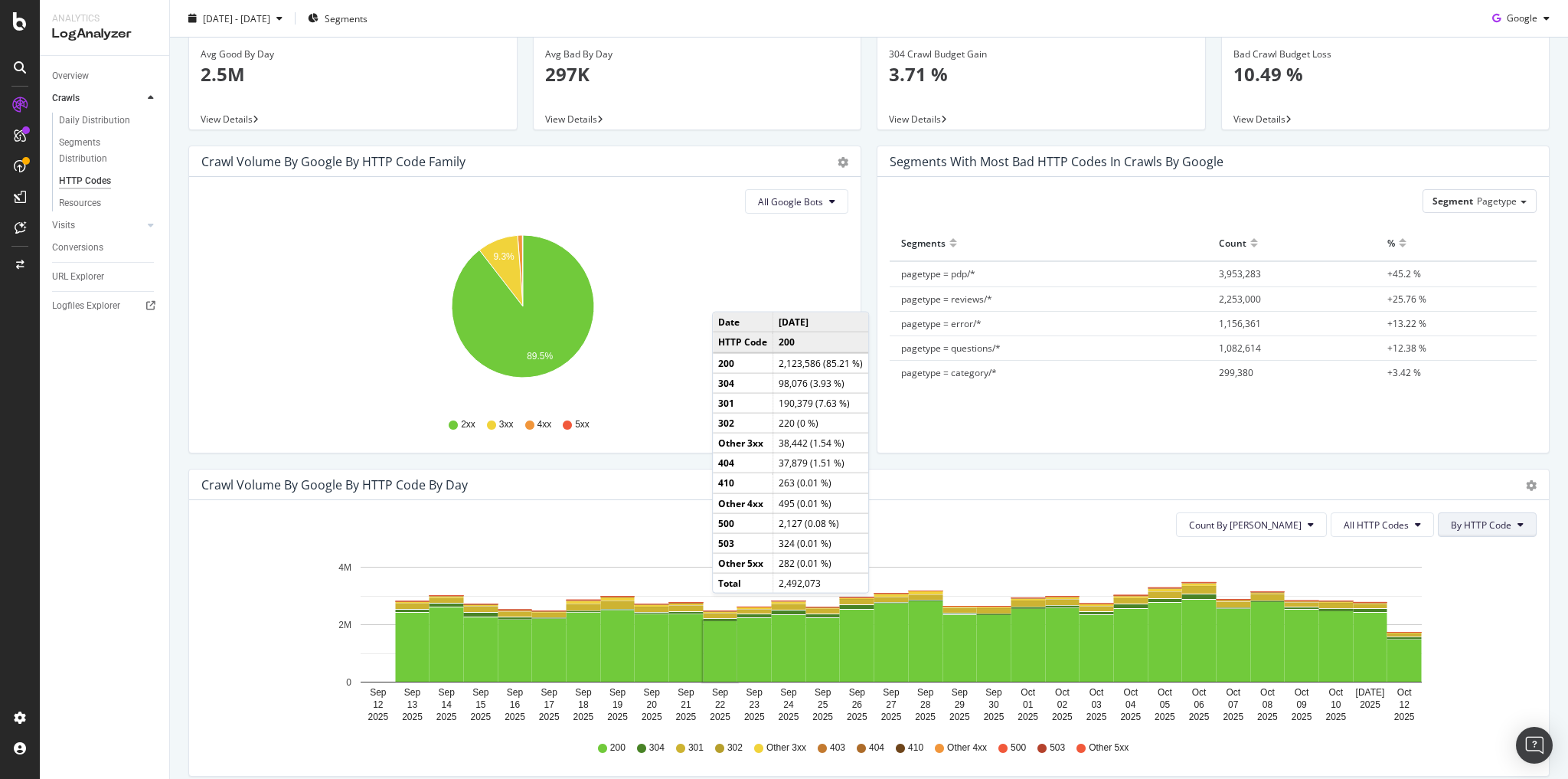
click at [1488, 529] on span "By HTTP Code" at bounding box center [1481, 525] width 61 height 13
click at [1473, 582] on span "By HTTP Code" at bounding box center [1473, 582] width 61 height 14
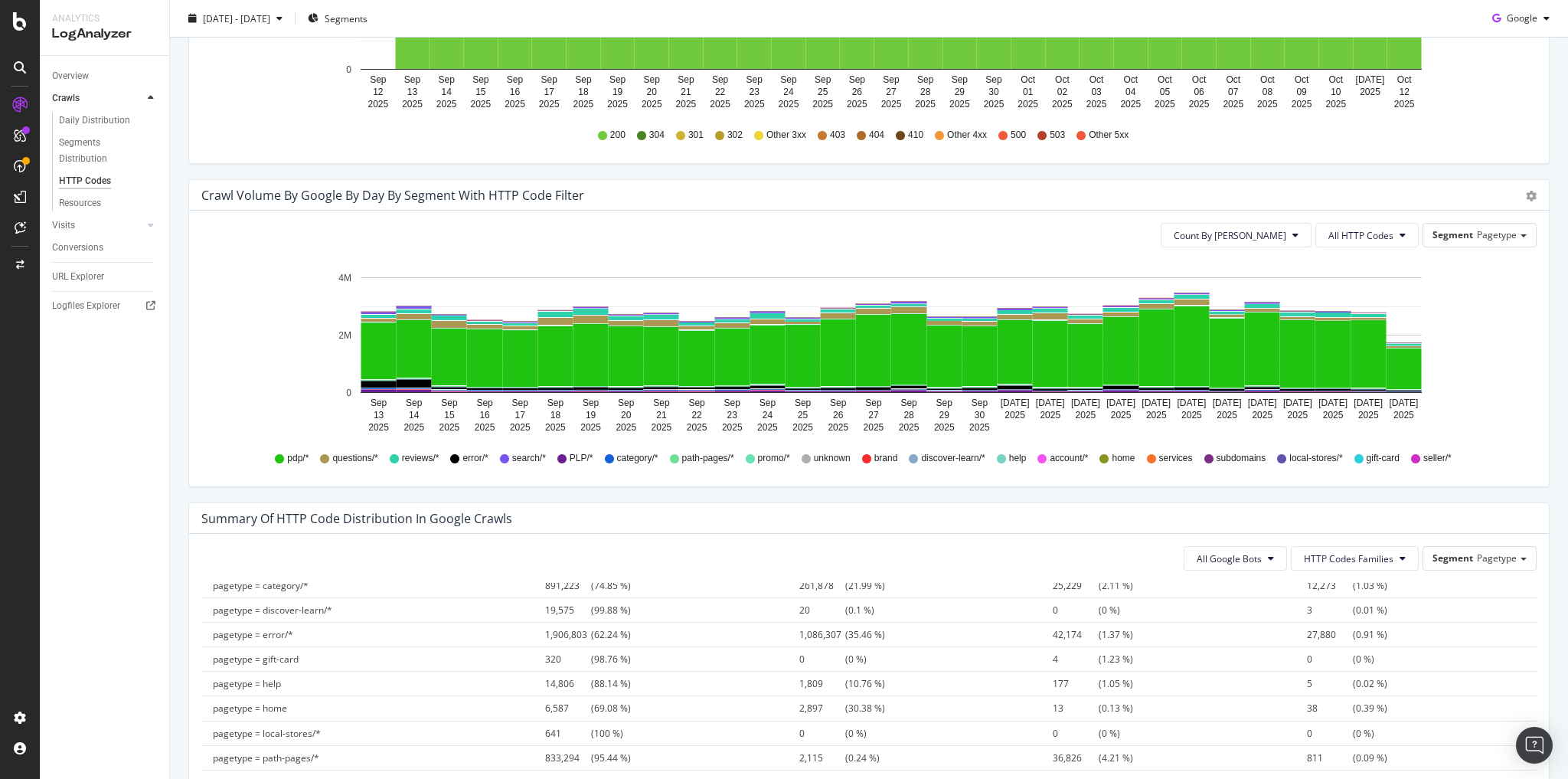
scroll to position [122, 0]
click at [1340, 237] on span "All HTTP Codes" at bounding box center [1361, 235] width 65 height 13
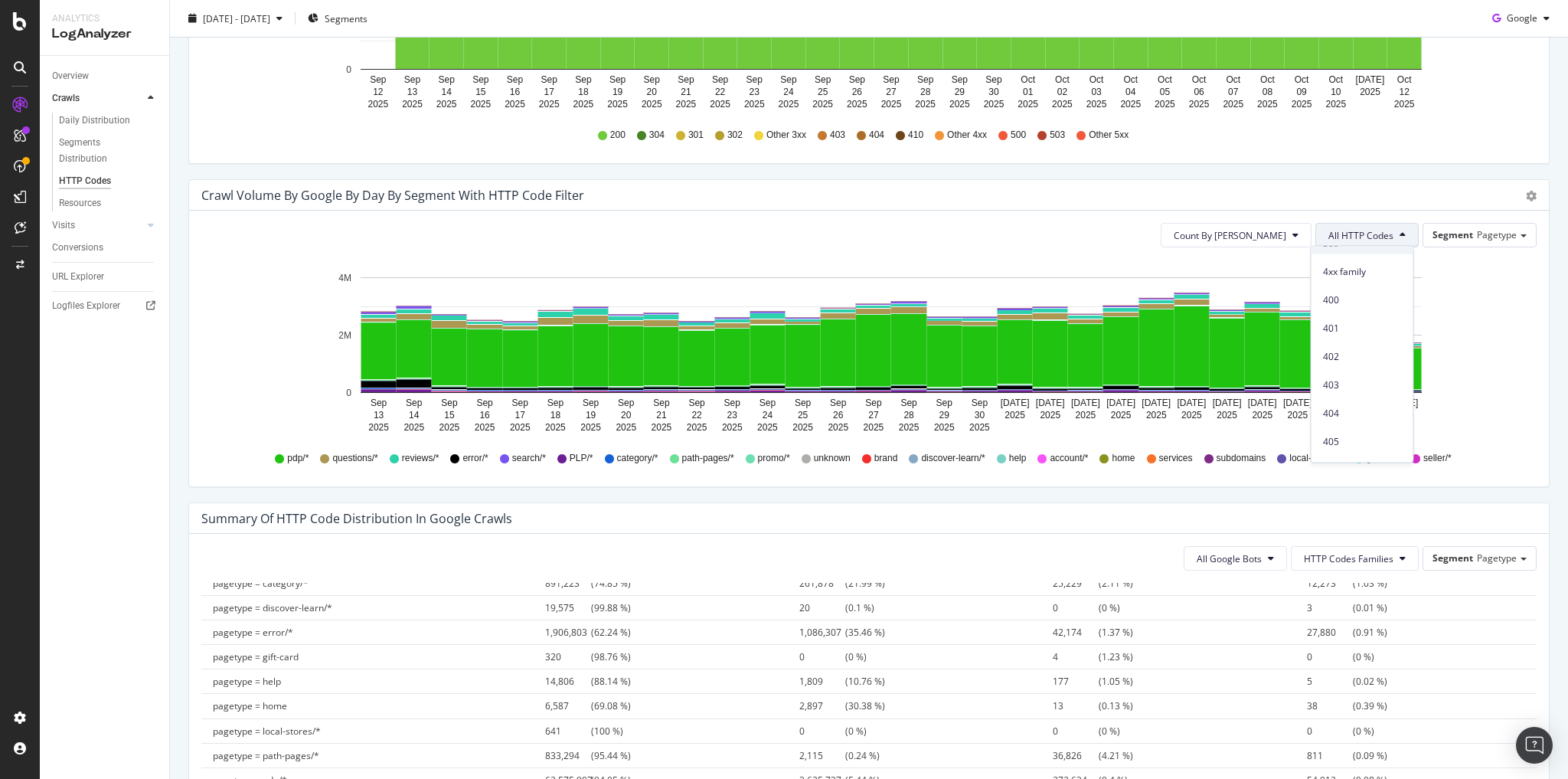
scroll to position [306, 0]
click at [1338, 411] on span "404" at bounding box center [1362, 410] width 77 height 14
